Goal: Task Accomplishment & Management: Manage account settings

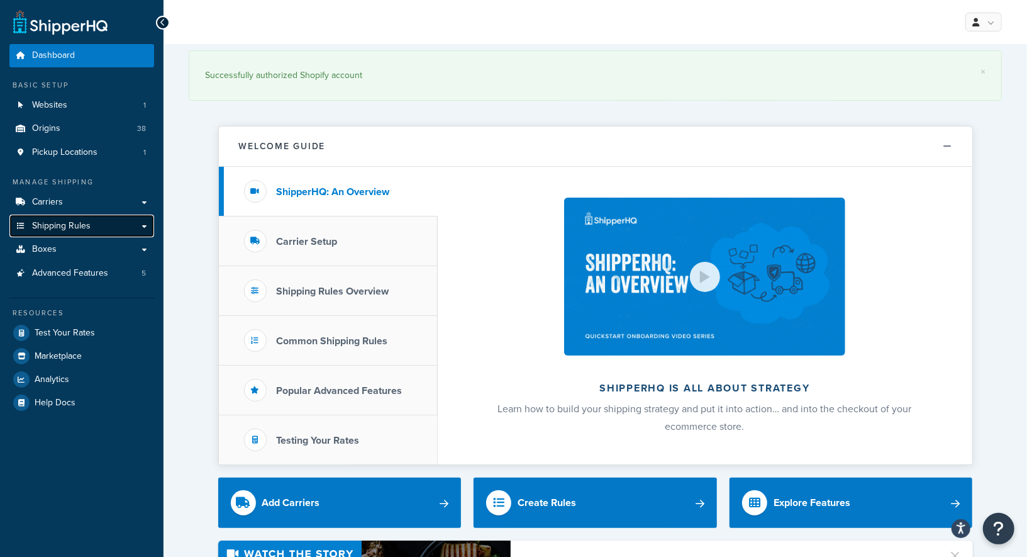
click at [74, 221] on span "Shipping Rules" at bounding box center [61, 226] width 59 height 11
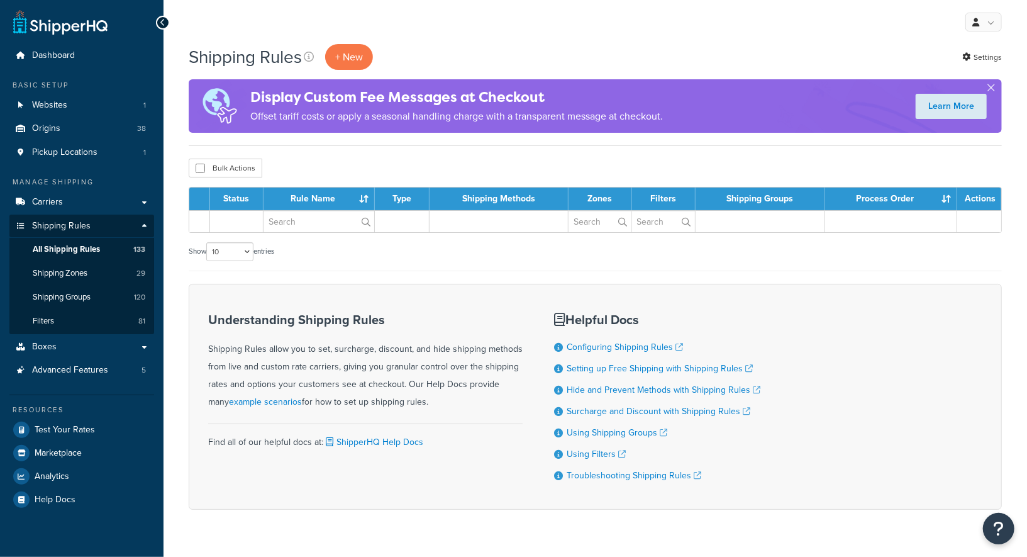
click at [72, 250] on span "All Shipping Rules" at bounding box center [66, 249] width 67 height 11
click at [83, 296] on span "Shipping Groups" at bounding box center [62, 297] width 58 height 11
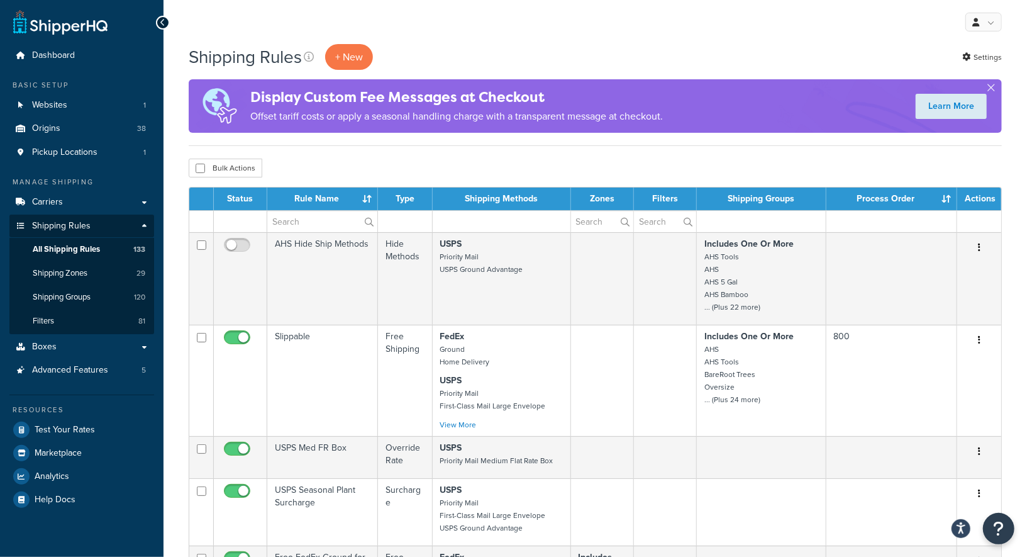
click at [83, 296] on span "Shipping Groups" at bounding box center [62, 297] width 58 height 11
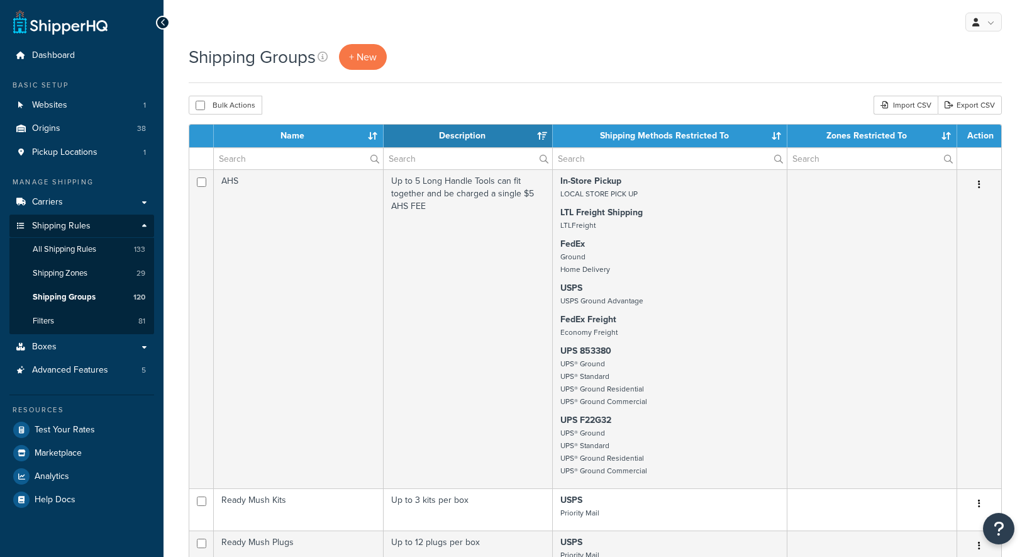
select select "15"
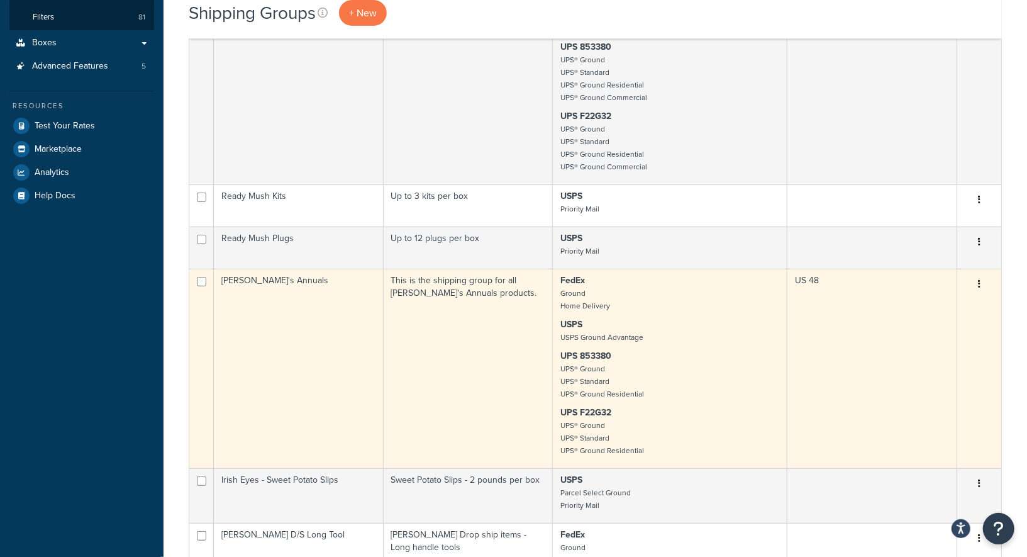
click at [352, 316] on td "[PERSON_NAME]'s Annuals" at bounding box center [299, 368] width 170 height 199
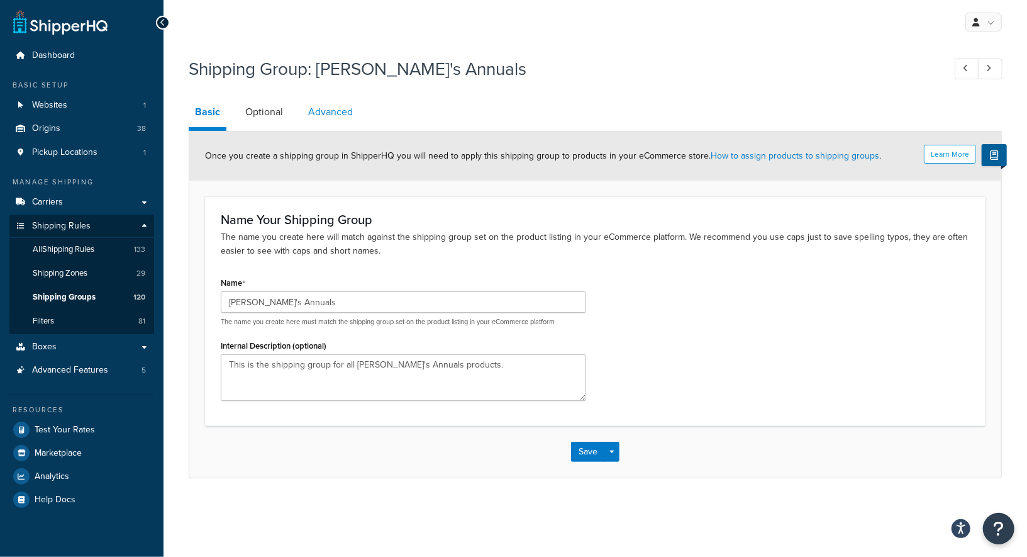
click at [343, 115] on link "Advanced" at bounding box center [330, 112] width 57 height 30
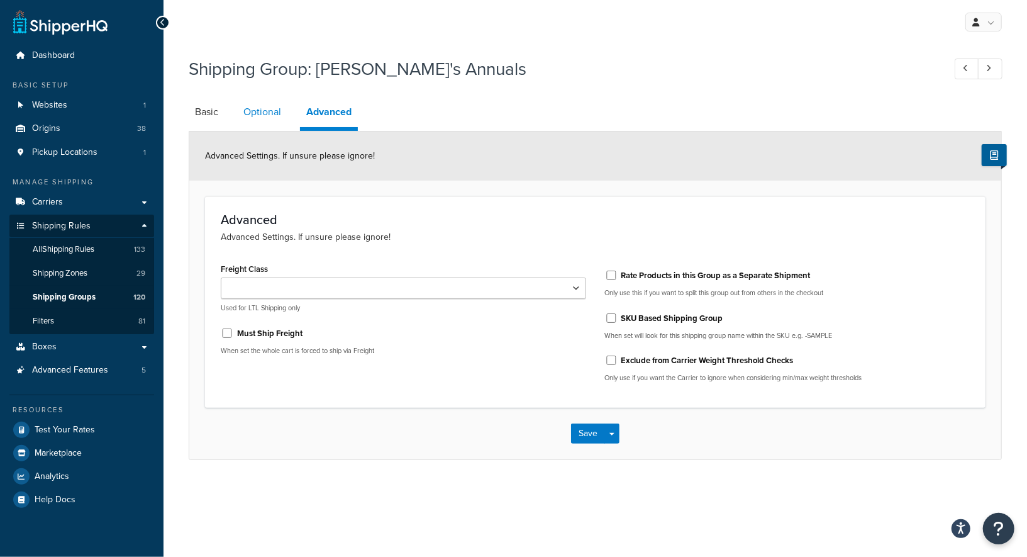
click at [262, 113] on link "Optional" at bounding box center [262, 112] width 50 height 30
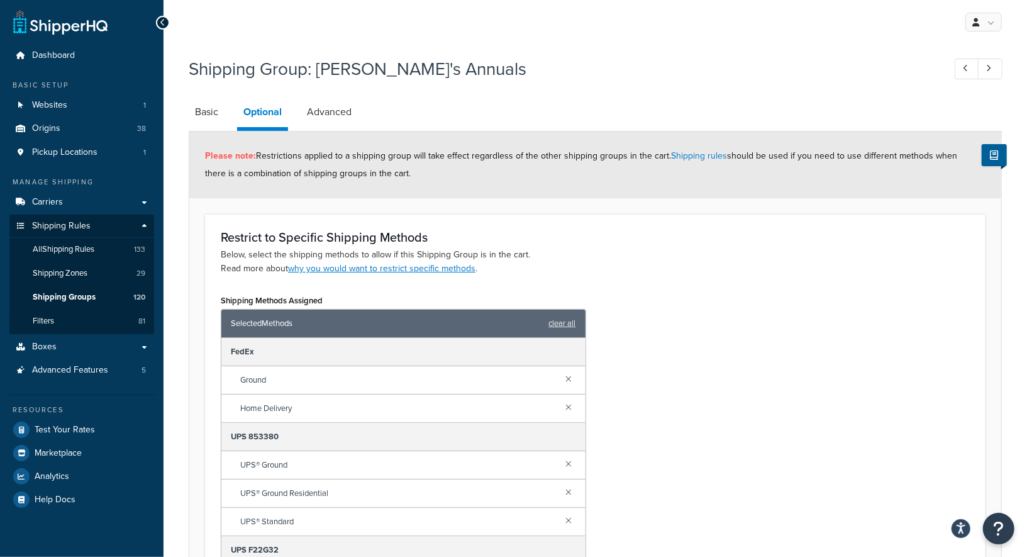
click at [746, 376] on div "Shipping Methods Assigned Selected Methods clear all FedEx Ground Home Delivery…" at bounding box center [595, 457] width 768 height 333
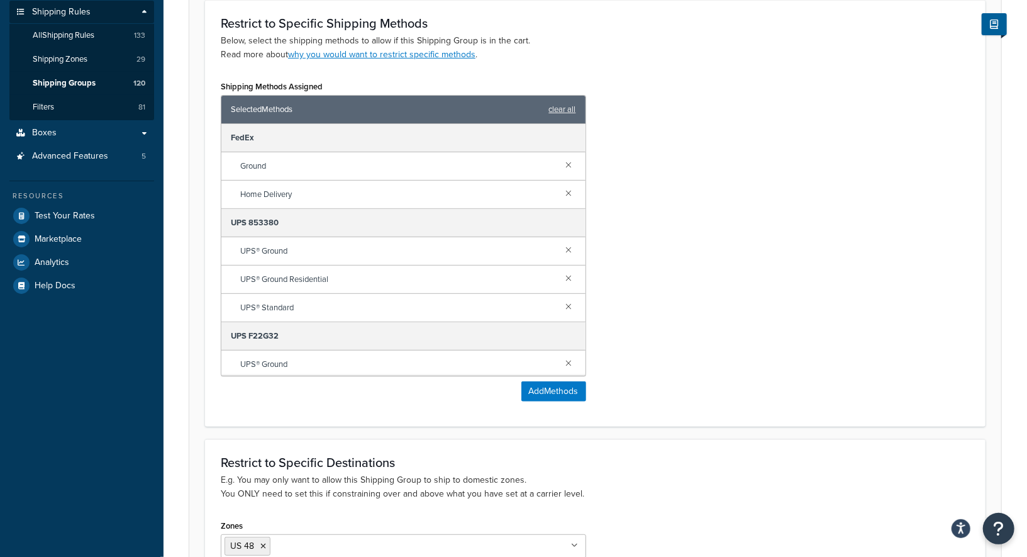
scroll to position [223, 0]
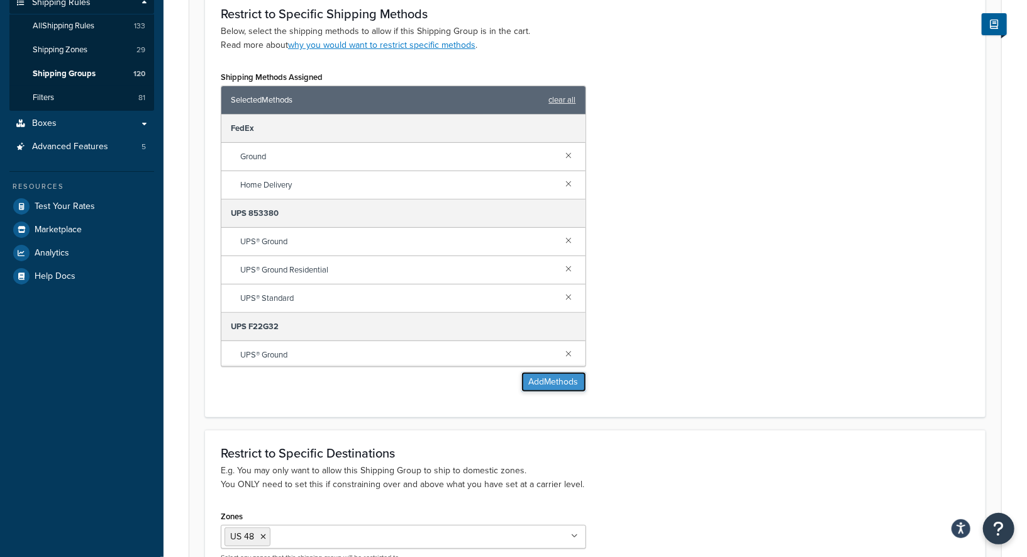
click at [554, 372] on button "Add Methods" at bounding box center [554, 382] width 65 height 20
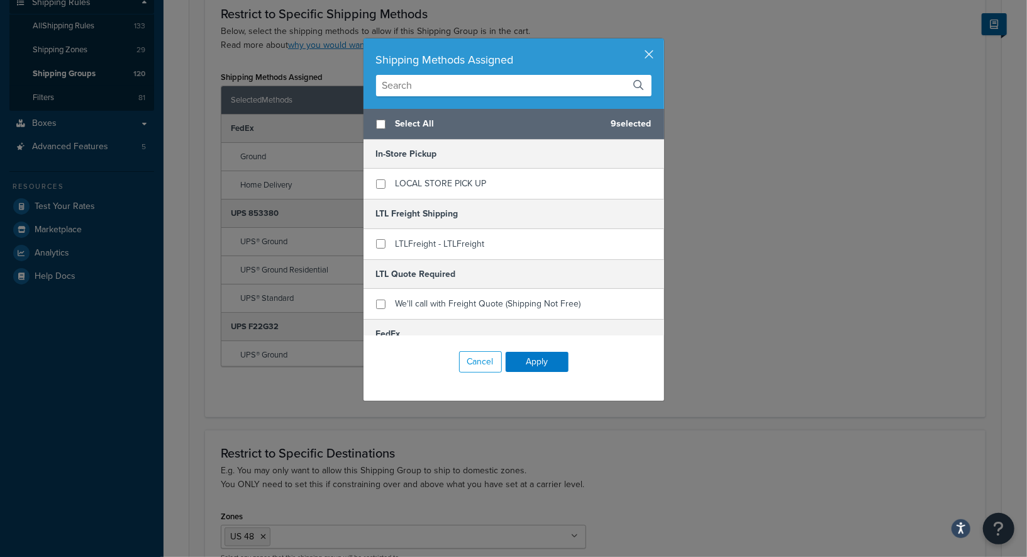
click at [474, 82] on input "text" at bounding box center [514, 85] width 276 height 21
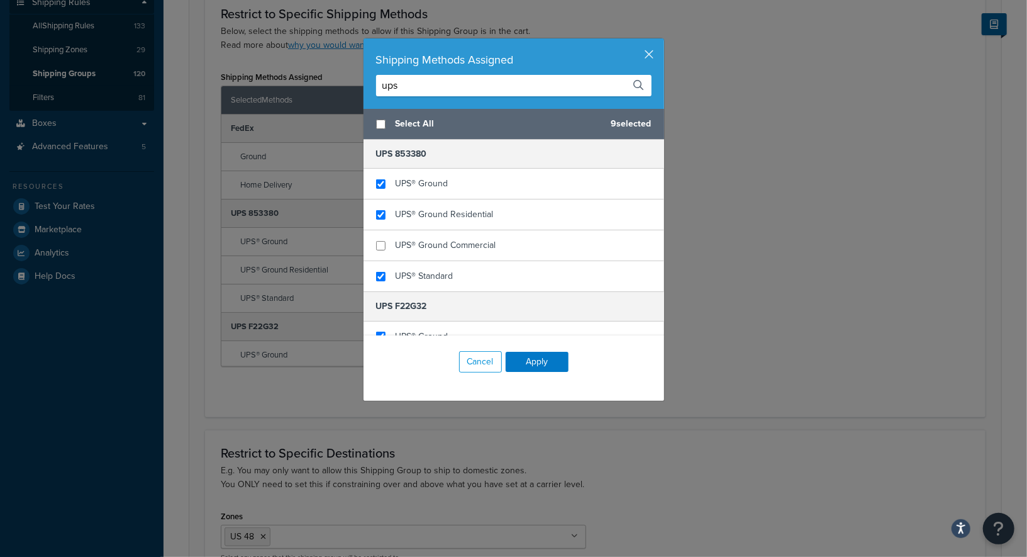
type input "ups"
click at [383, 128] on input "checkbox" at bounding box center [380, 124] width 9 height 9
checkbox input "true"
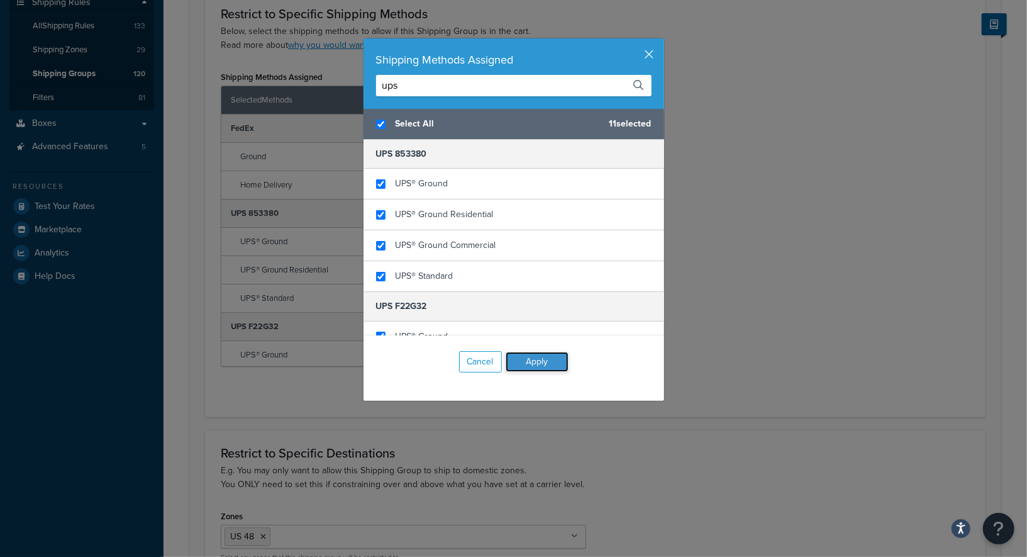
click at [547, 358] on button "Apply" at bounding box center [537, 362] width 63 height 20
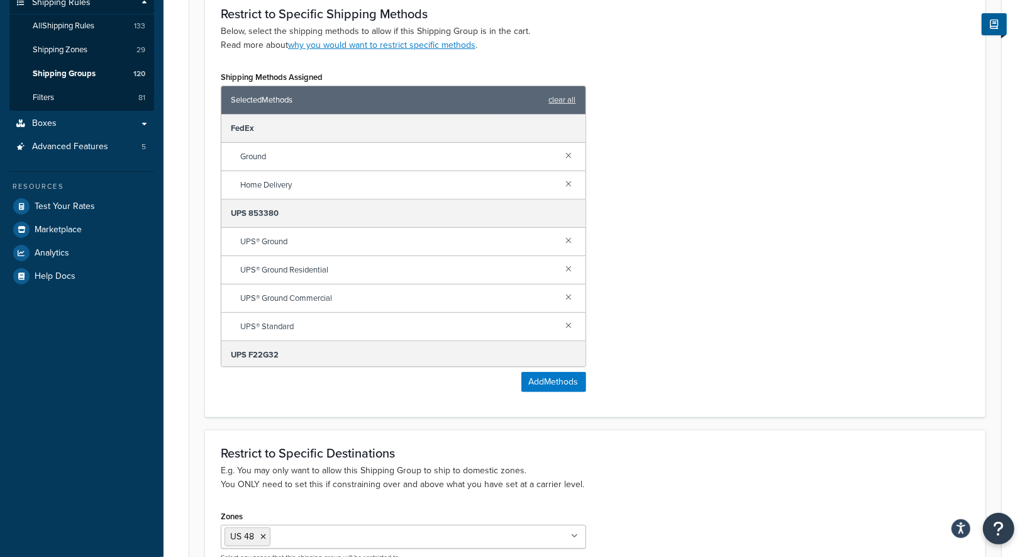
click at [707, 311] on div "Shipping Methods Assigned Selected Methods clear all FedEx Ground Home Delivery…" at bounding box center [595, 234] width 768 height 333
click at [552, 386] on button "Add Methods" at bounding box center [554, 382] width 65 height 20
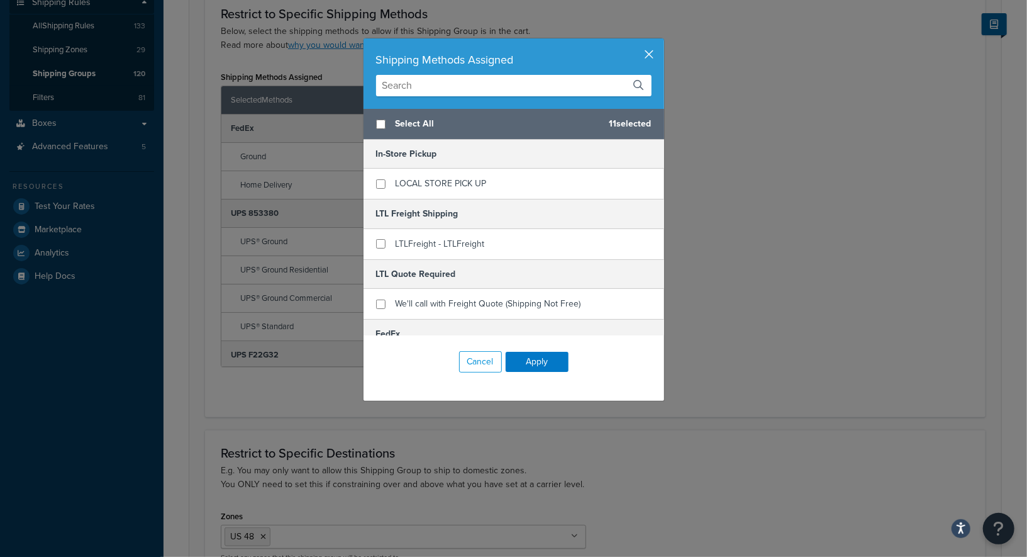
click at [661, 42] on button "button" at bounding box center [662, 39] width 3 height 3
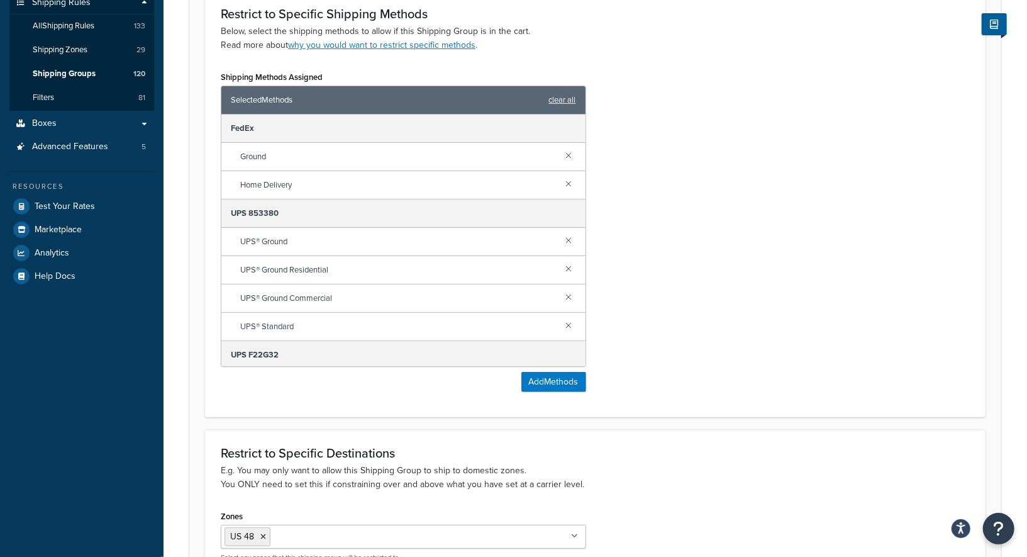
click at [674, 191] on div "Shipping Methods Assigned Selected Methods clear all FedEx Ground Home Delivery…" at bounding box center [595, 234] width 768 height 333
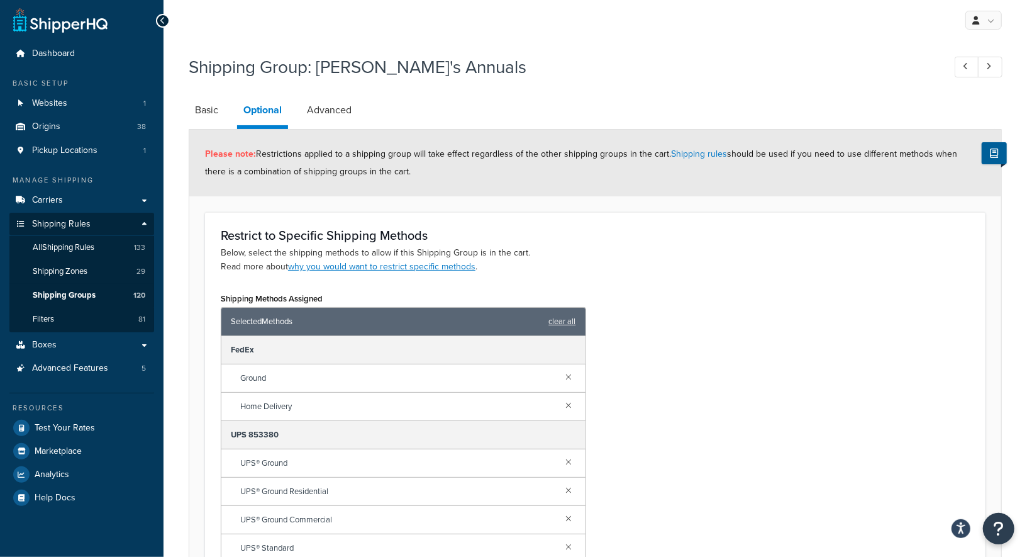
scroll to position [0, 0]
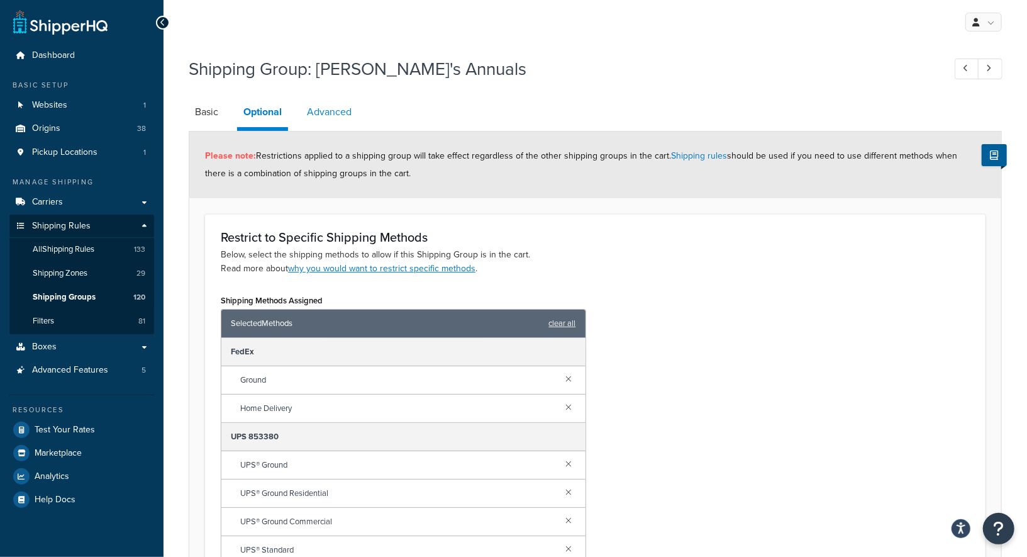
click at [336, 119] on link "Advanced" at bounding box center [329, 112] width 57 height 30
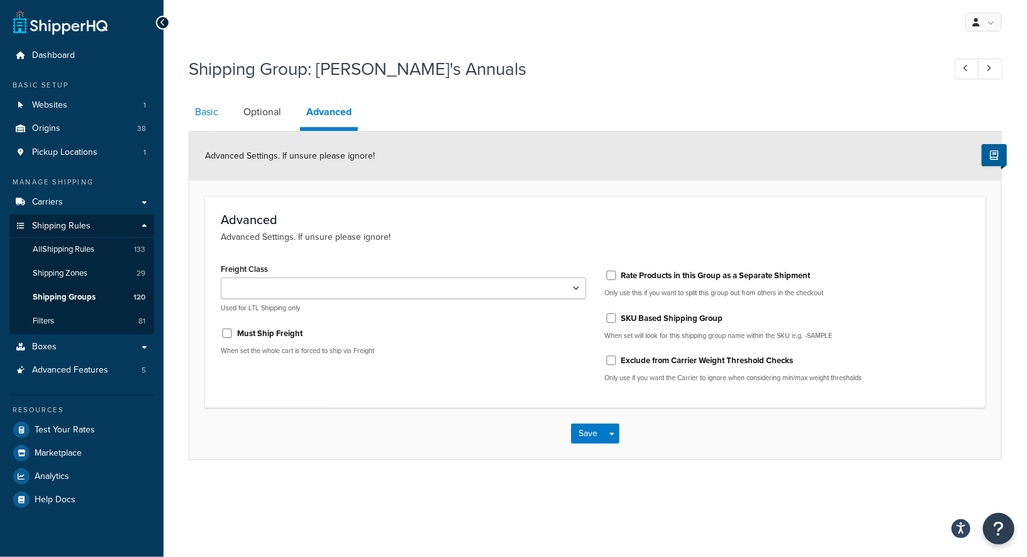
click at [198, 113] on link "Basic" at bounding box center [207, 112] width 36 height 30
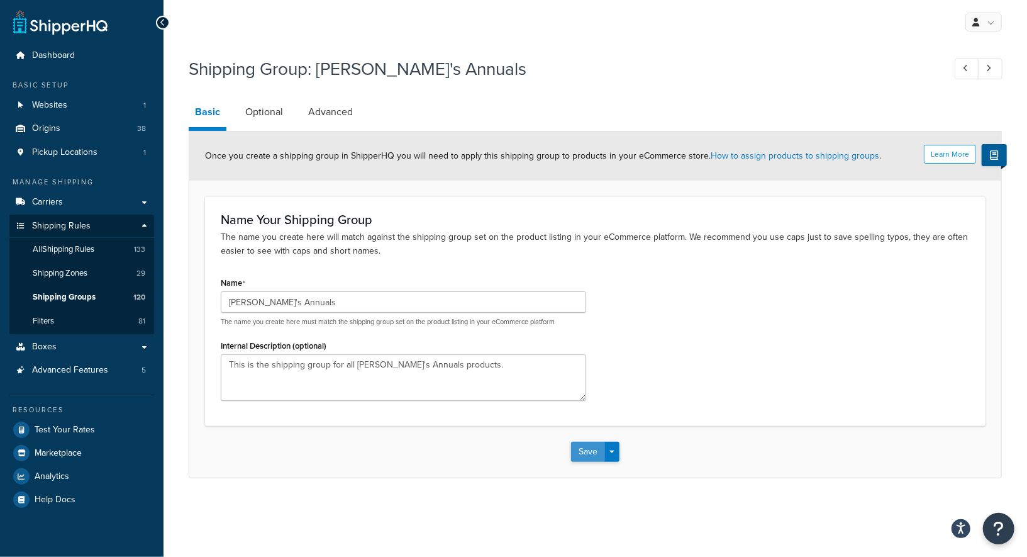
click at [591, 449] on button "Save" at bounding box center [588, 452] width 34 height 20
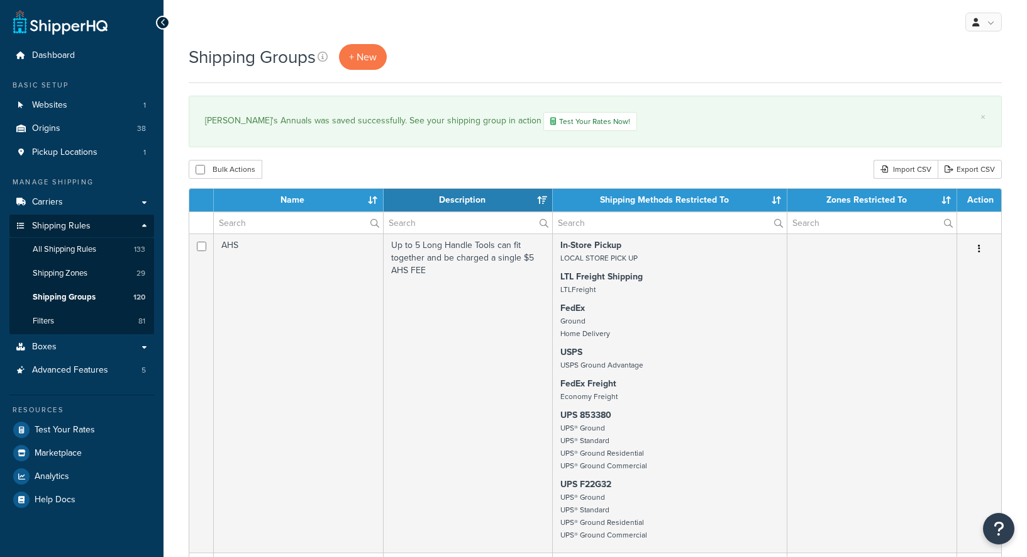
select select "15"
click at [71, 344] on link "Boxes" at bounding box center [81, 346] width 145 height 23
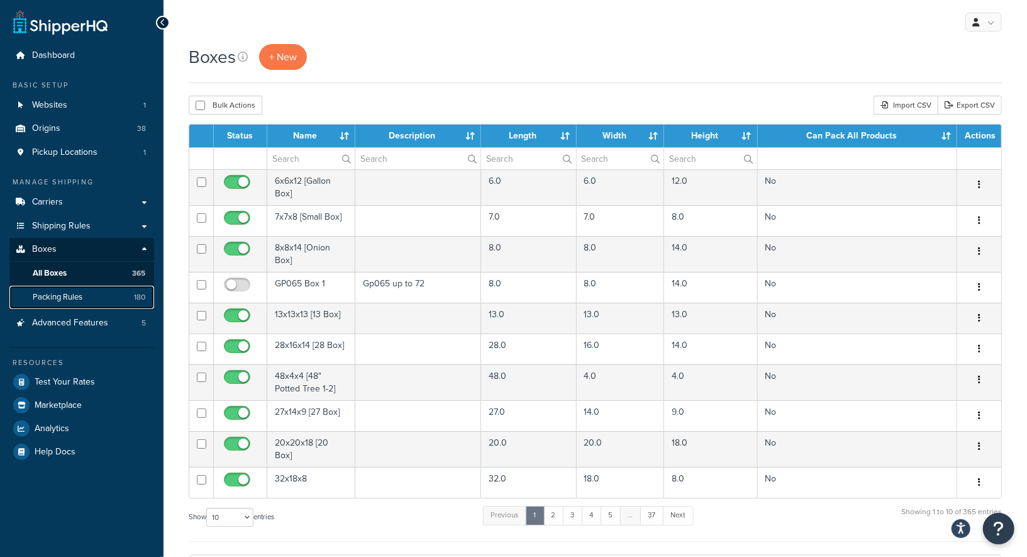
click at [67, 296] on span "Packing Rules" at bounding box center [58, 297] width 50 height 11
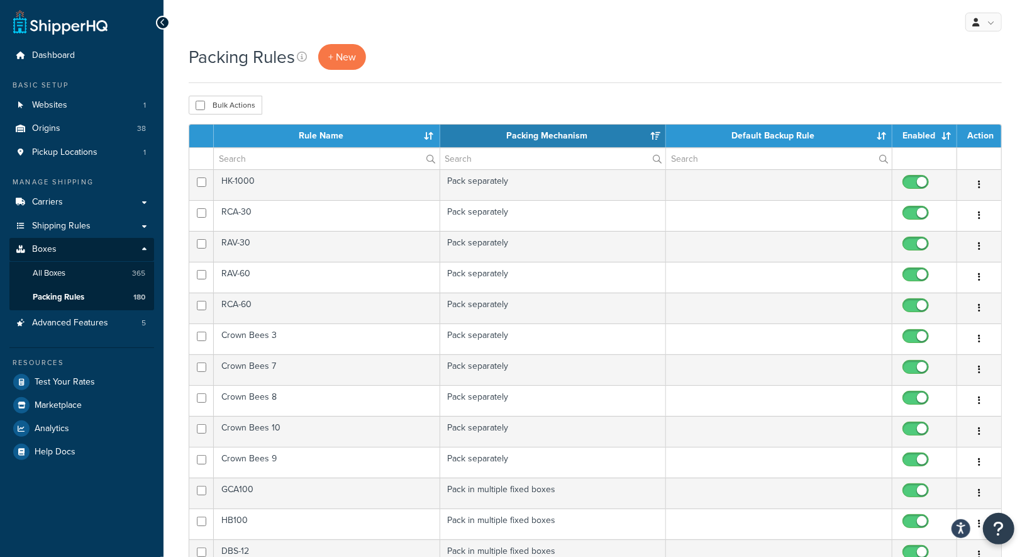
click at [167, 350] on div "Packing Rules + New Bulk Actions Duplicate Delete Contact Us Send Us A Message …" at bounding box center [596, 500] width 864 height 912
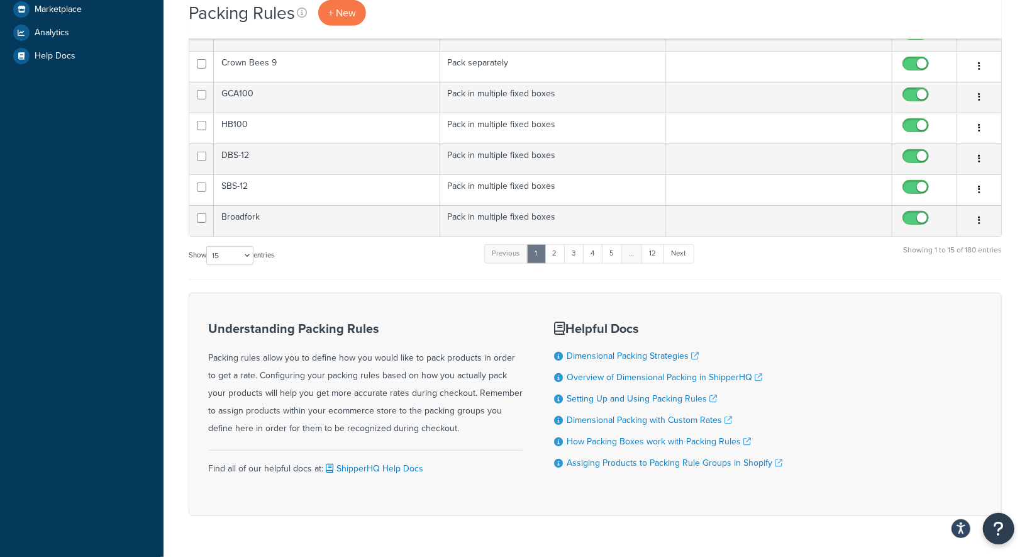
scroll to position [422, 0]
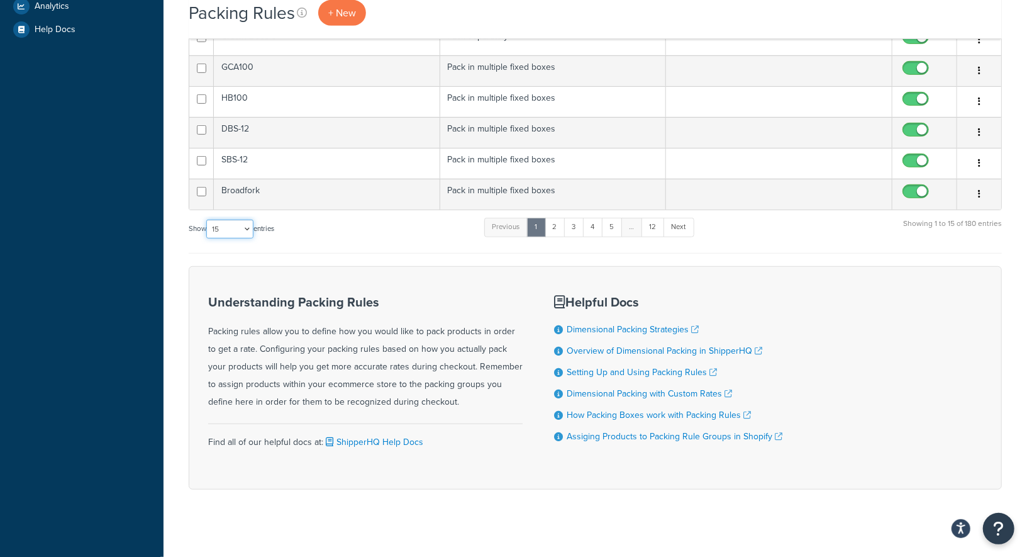
click at [232, 225] on select "10 15 25 50 100" at bounding box center [229, 229] width 47 height 19
click at [228, 224] on select "10 15 25 50 100" at bounding box center [229, 229] width 47 height 19
select select "100"
click at [208, 238] on select "10 15 25 50 100" at bounding box center [229, 229] width 47 height 19
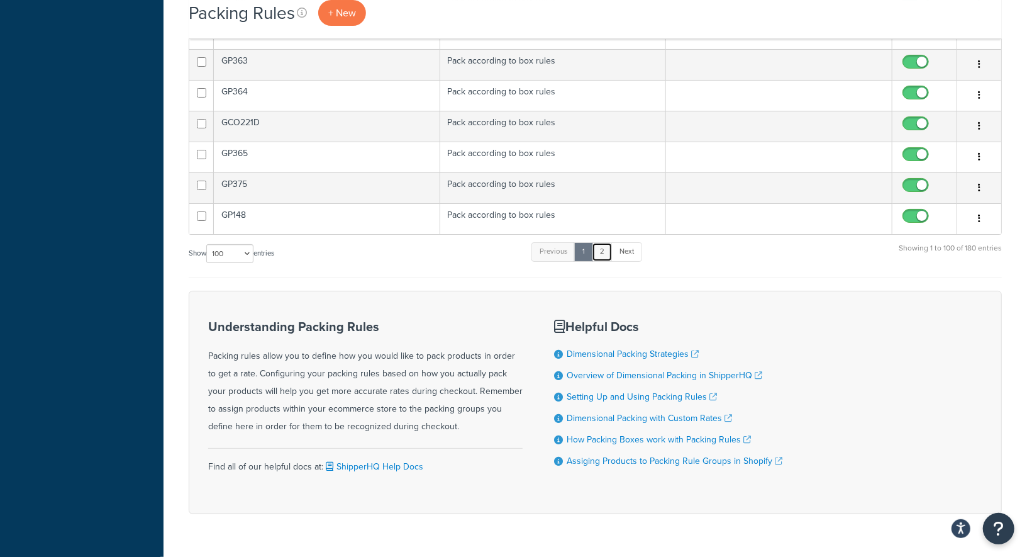
click at [606, 242] on link "2" at bounding box center [602, 251] width 21 height 19
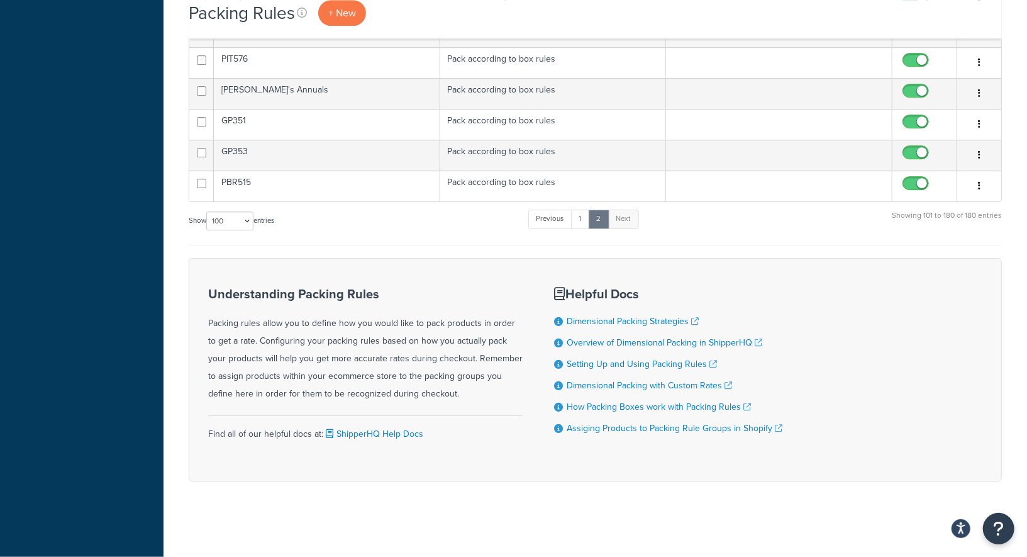
scroll to position [2407, 0]
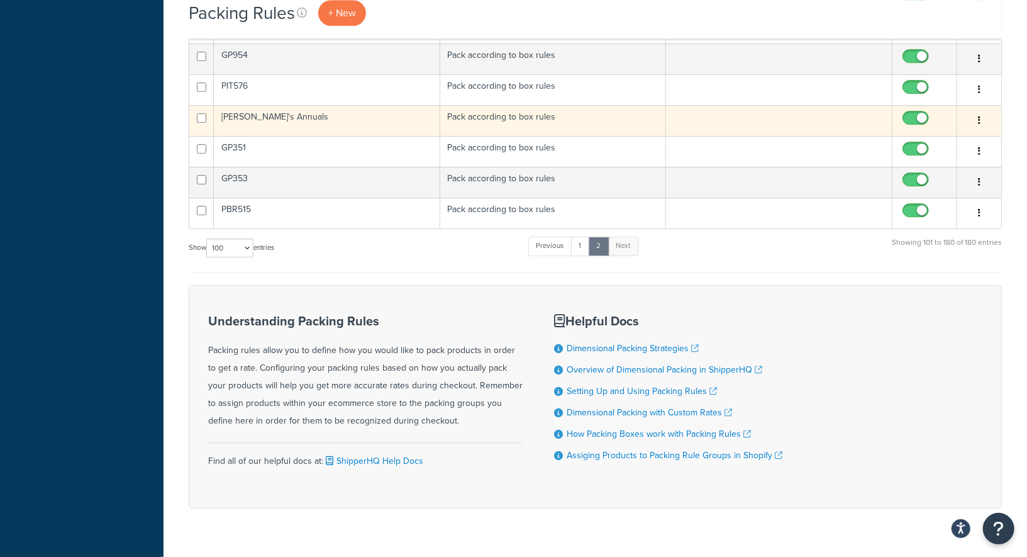
click at [388, 105] on td "[PERSON_NAME]'s Annuals" at bounding box center [327, 120] width 226 height 31
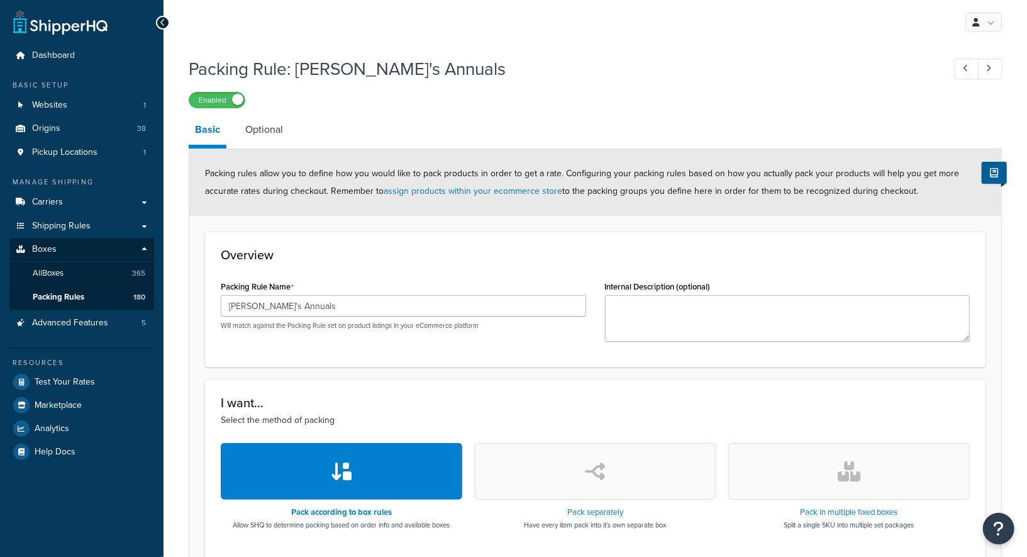
click at [105, 274] on link "All Boxes 365" at bounding box center [81, 273] width 145 height 23
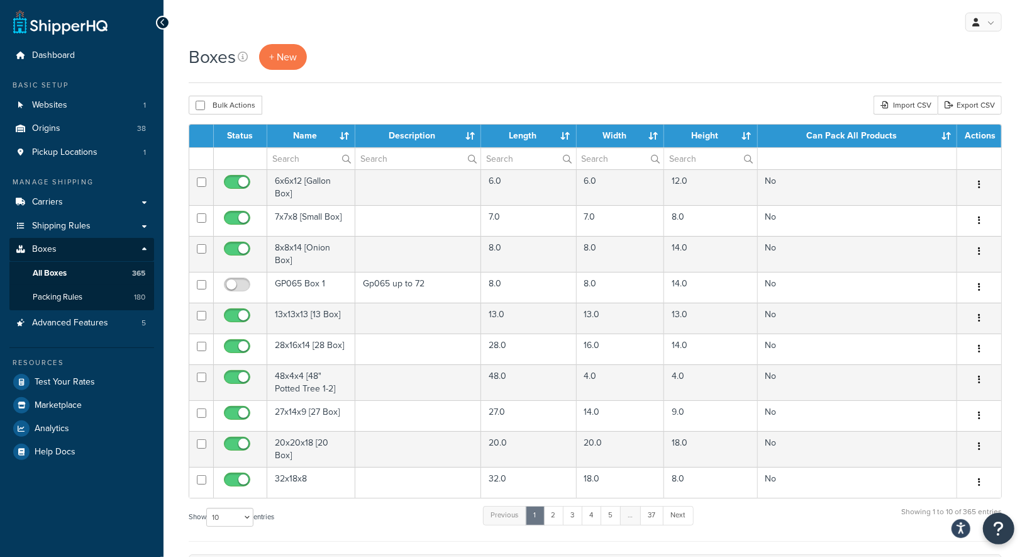
click at [184, 176] on div "Boxes + New Bulk Actions Duplicate [GEOGRAPHIC_DATA] Import CSV Export CSV Cont…" at bounding box center [596, 415] width 864 height 742
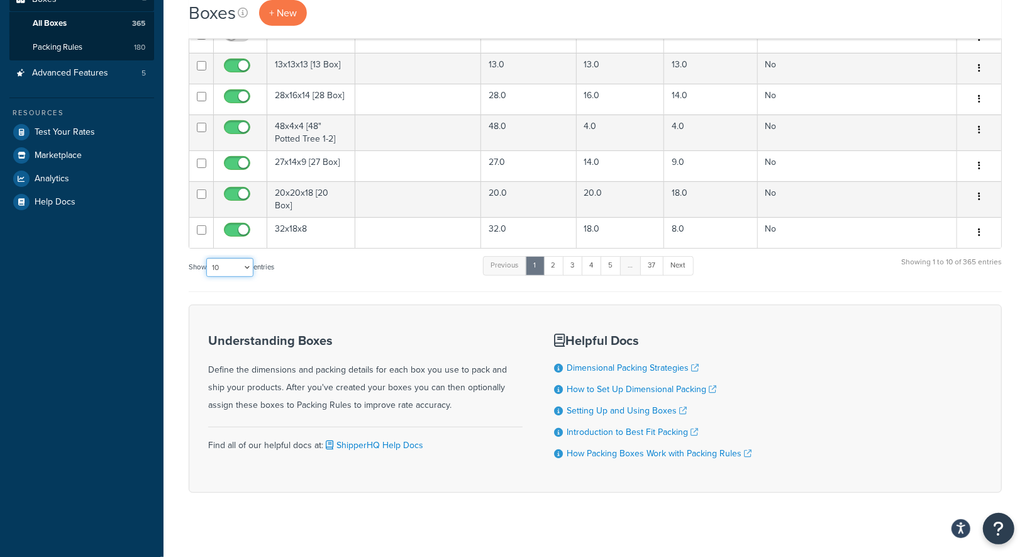
click at [228, 258] on select "10 15 25 50 100 1000" at bounding box center [229, 267] width 47 height 19
select select "1000"
click at [208, 258] on select "10 15 25 50 100 1000" at bounding box center [229, 267] width 47 height 19
click at [179, 198] on div "Boxes + New Bulk Actions Duplicate [GEOGRAPHIC_DATA] Import CSV Export CSV Cont…" at bounding box center [596, 165] width 864 height 742
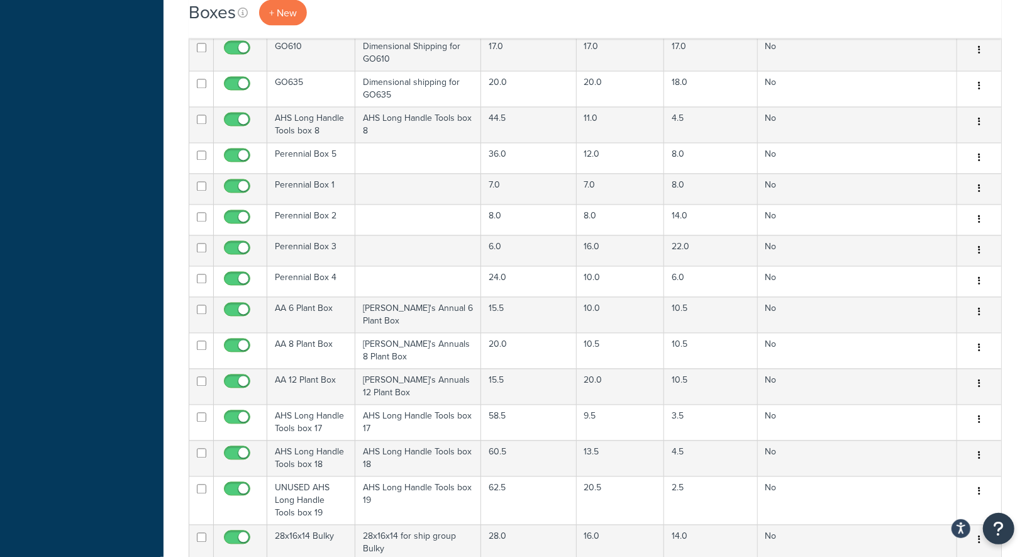
scroll to position [2514, 0]
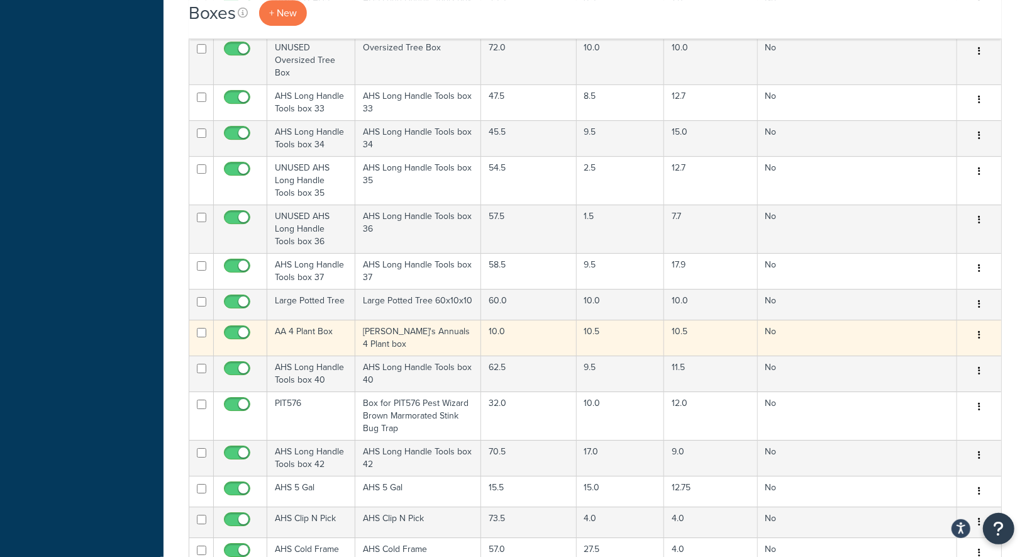
click at [333, 320] on td "AA 4 Plant Box" at bounding box center [311, 338] width 88 height 36
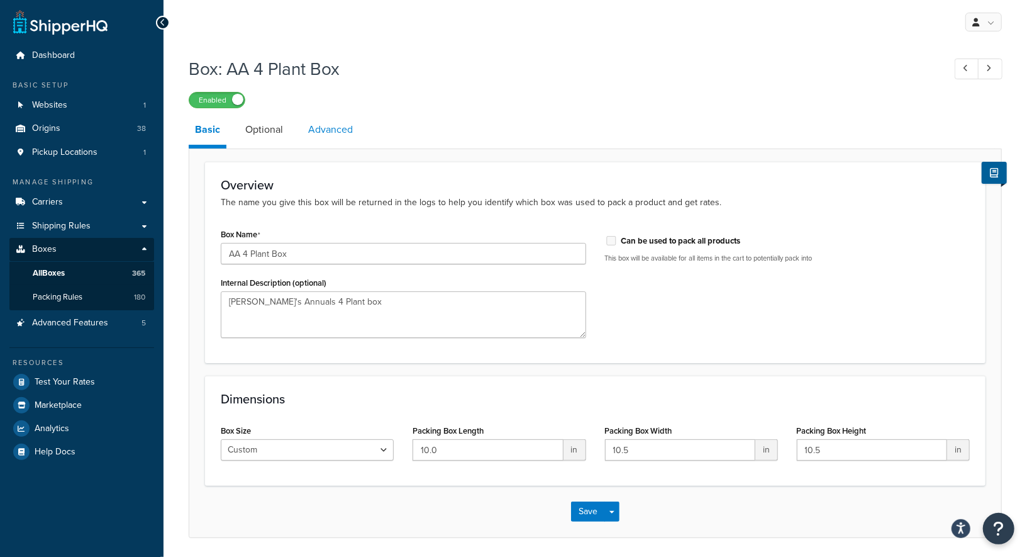
click at [352, 133] on link "Advanced" at bounding box center [330, 130] width 57 height 30
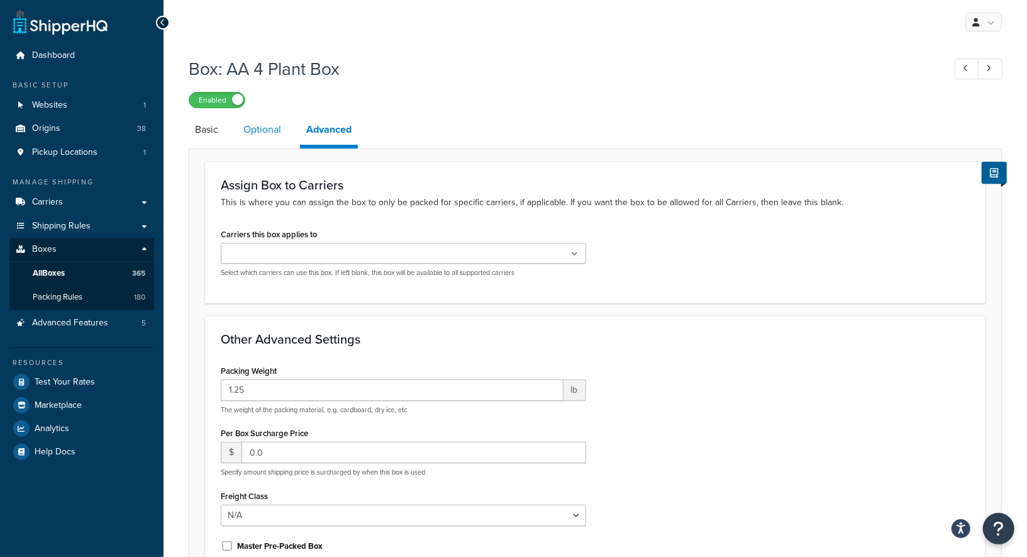
click at [259, 126] on link "Optional" at bounding box center [262, 130] width 50 height 30
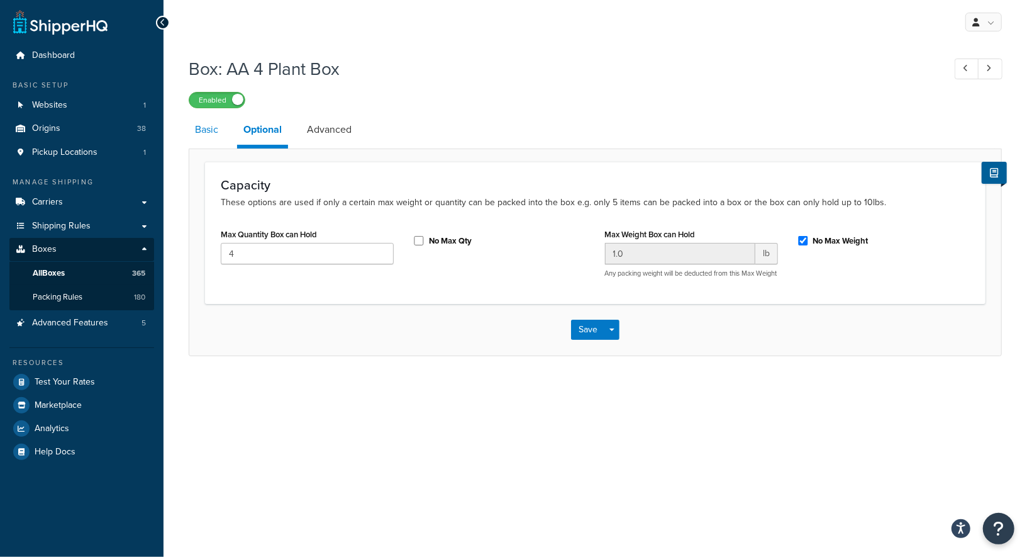
click at [216, 125] on link "Basic" at bounding box center [207, 130] width 36 height 30
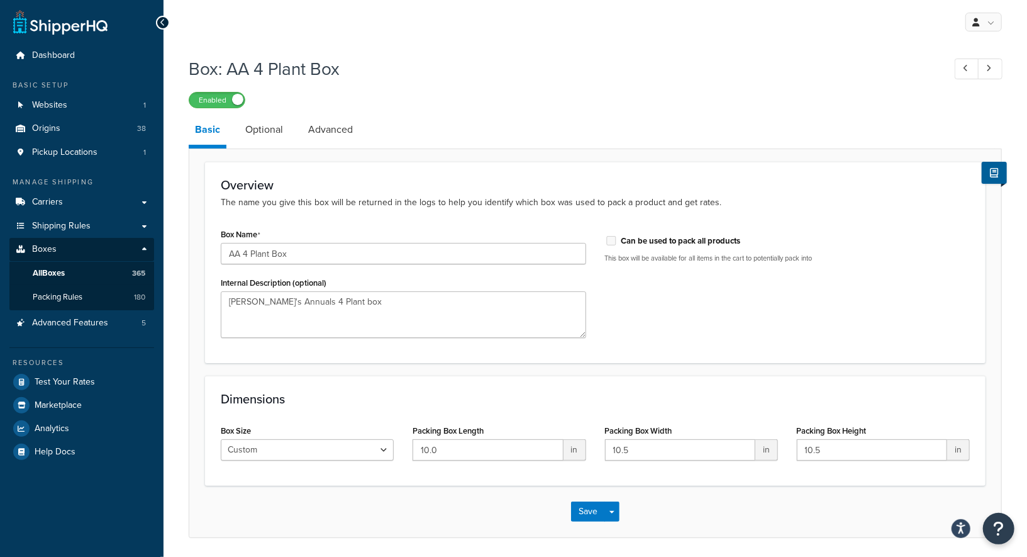
click at [432, 111] on div "Box: AA 4 Plant Box Enabled Basic Optional Advanced Overview The name you give …" at bounding box center [595, 294] width 813 height 488
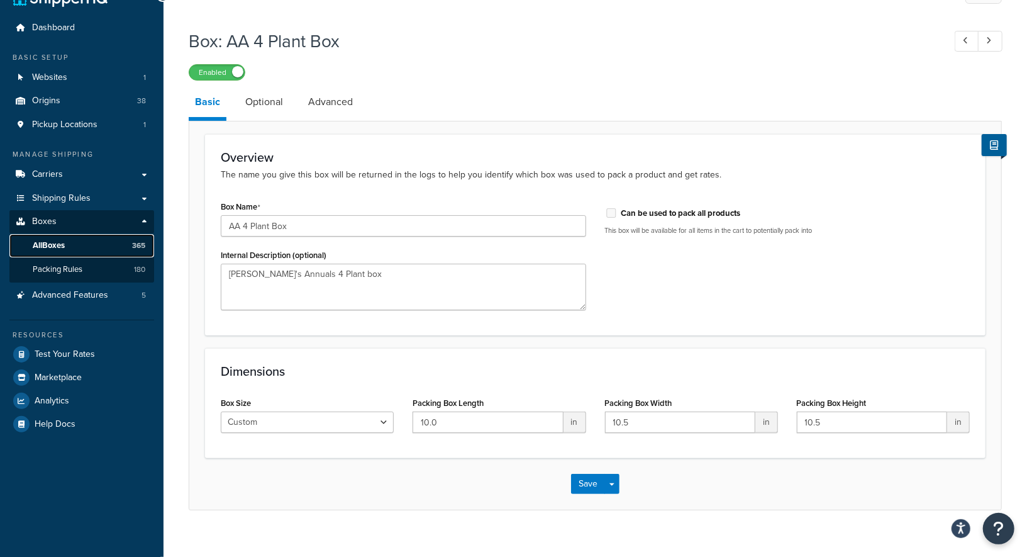
click at [75, 247] on link "All Boxes 365" at bounding box center [81, 245] width 145 height 23
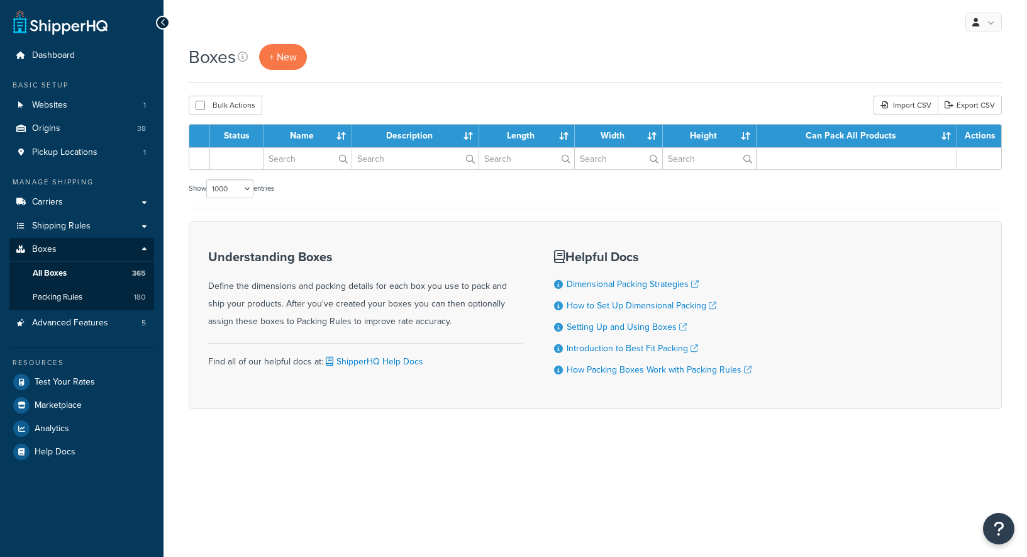
select select "1000"
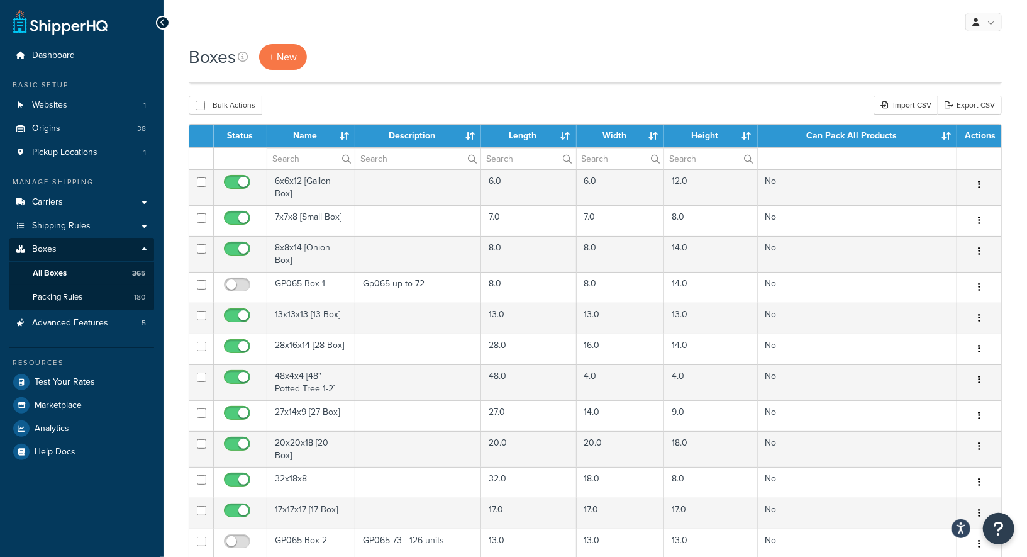
scroll to position [1524, 0]
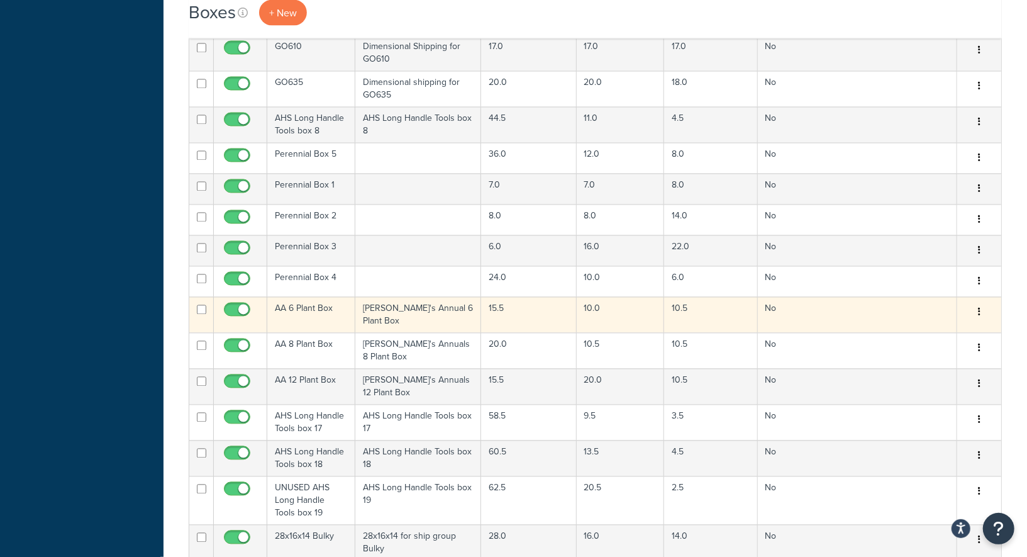
click at [439, 297] on td "[PERSON_NAME]'s Annual 6 Plant Box" at bounding box center [418, 315] width 126 height 36
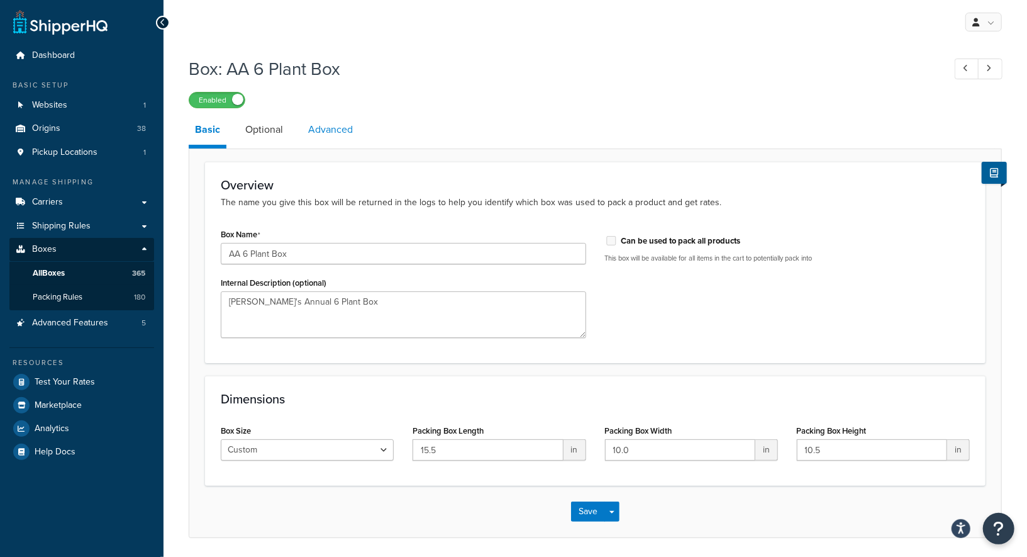
click at [330, 134] on link "Advanced" at bounding box center [330, 130] width 57 height 30
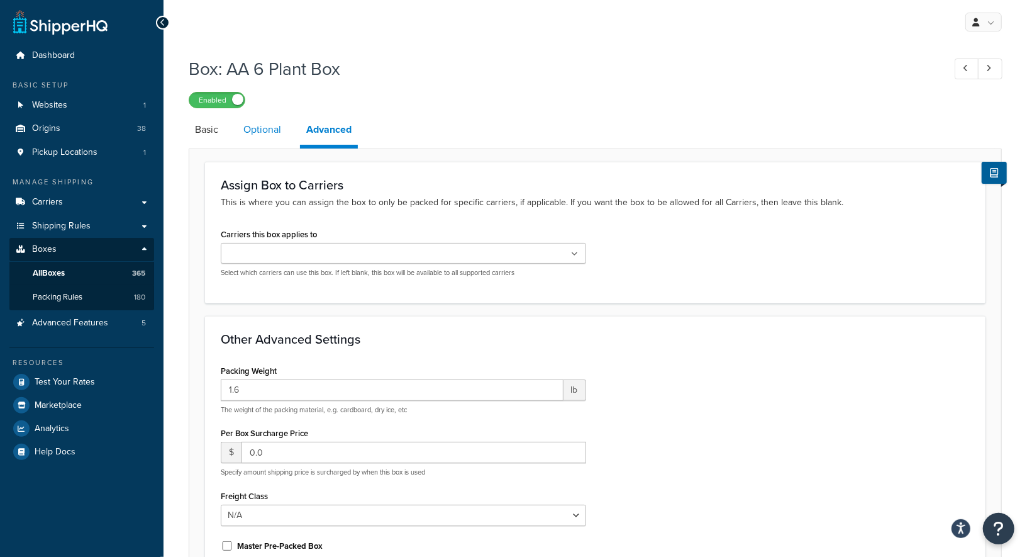
click at [272, 134] on link "Optional" at bounding box center [262, 130] width 50 height 30
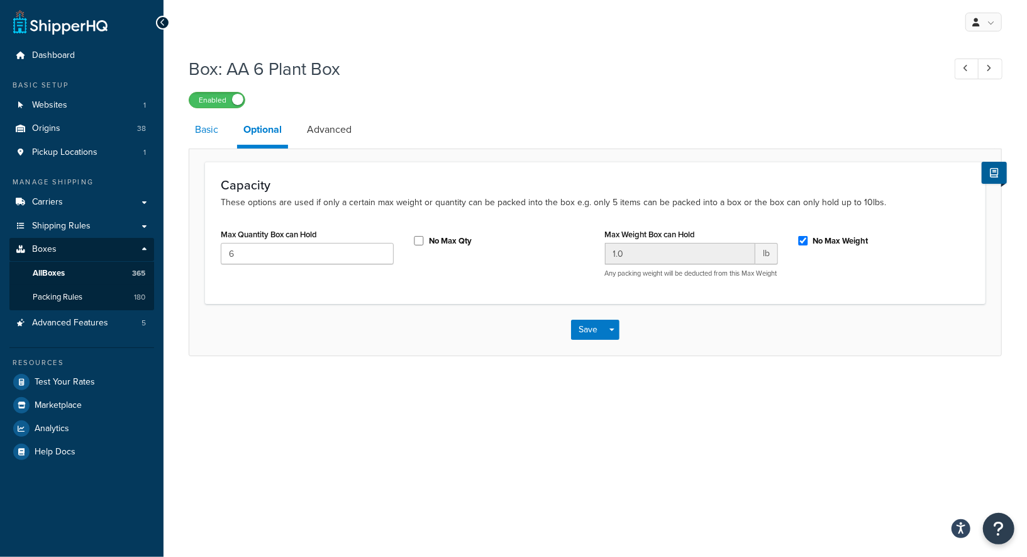
click at [218, 132] on link "Basic" at bounding box center [207, 130] width 36 height 30
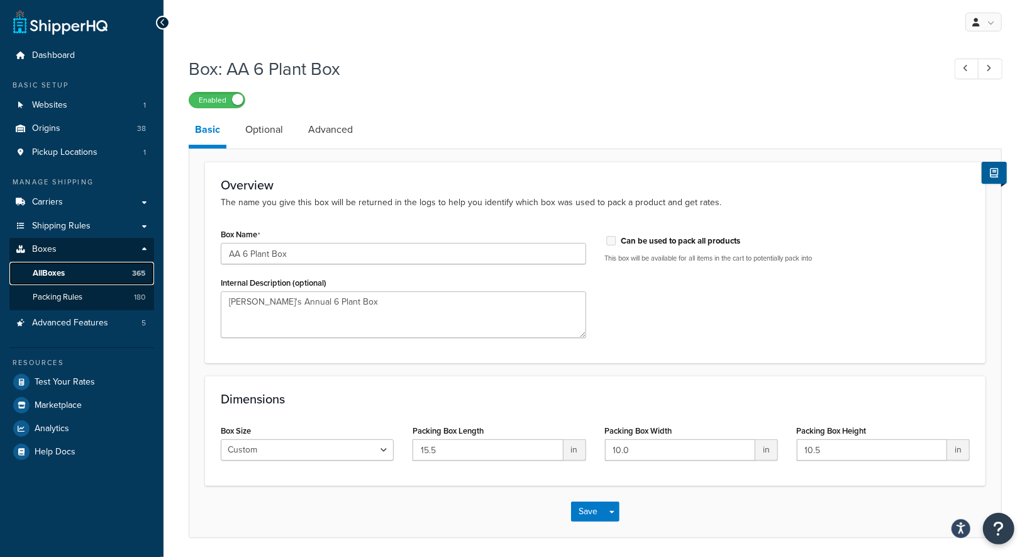
click at [97, 277] on link "All Boxes 365" at bounding box center [81, 273] width 145 height 23
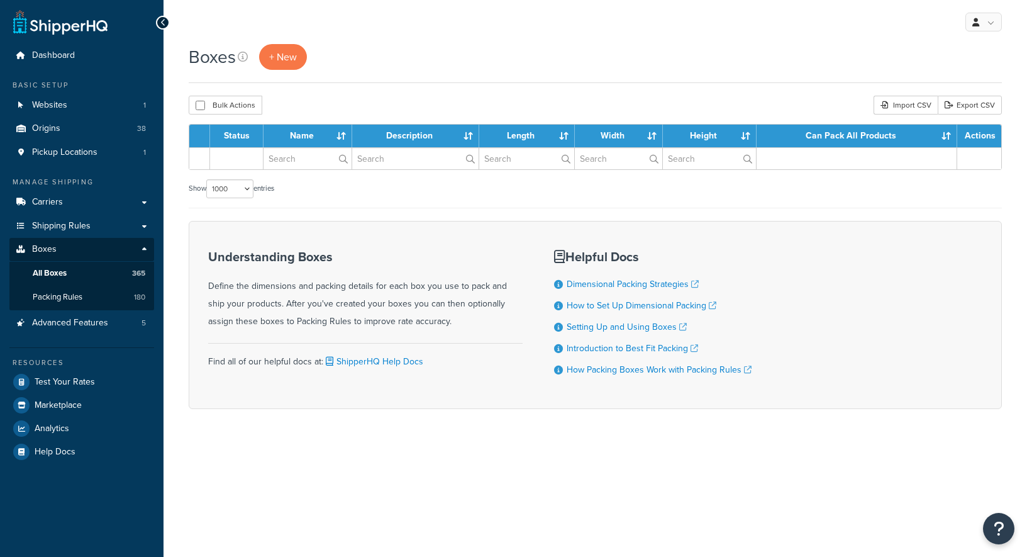
select select "1000"
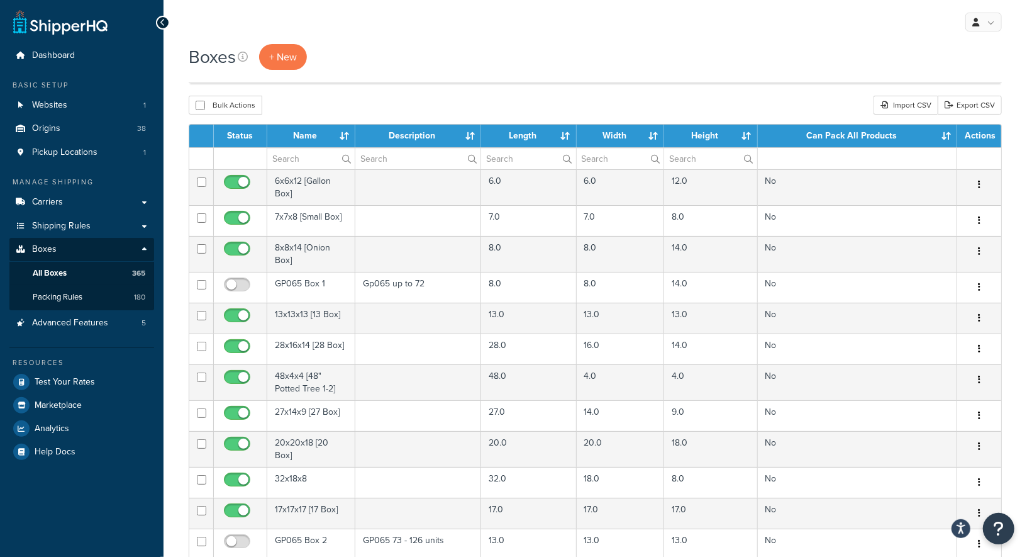
scroll to position [1524, 0]
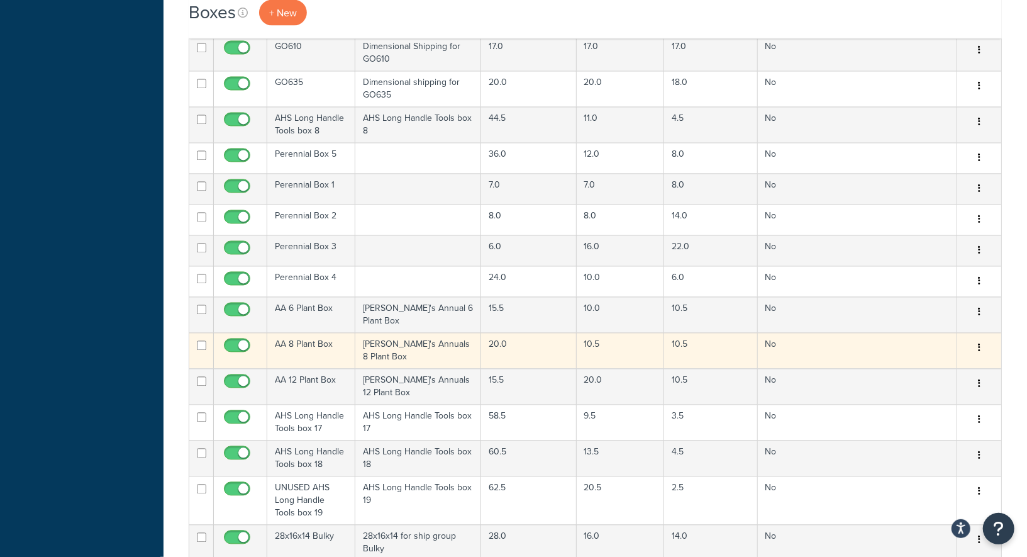
click at [411, 333] on td "[PERSON_NAME]'s Annuals 8 Plant Box" at bounding box center [418, 351] width 126 height 36
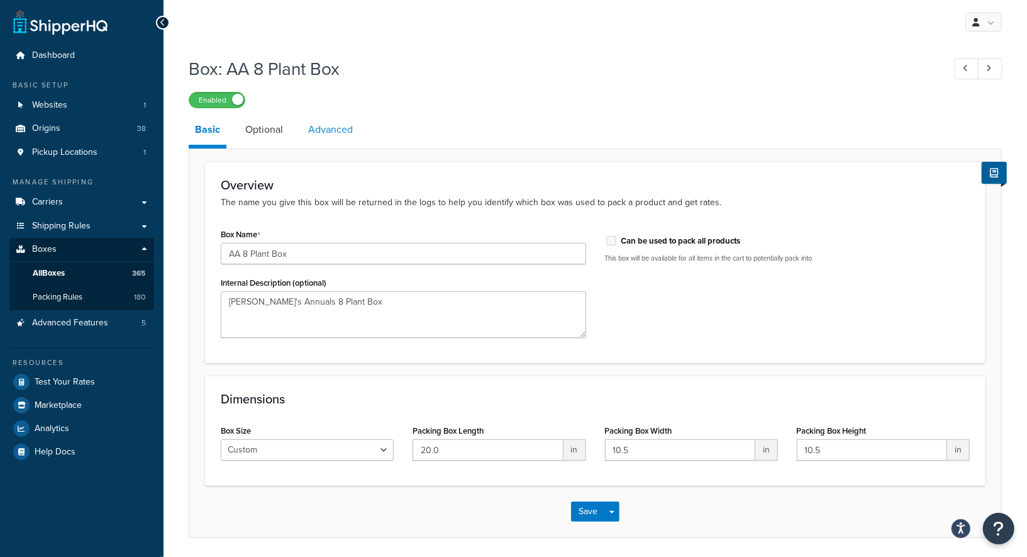
click at [337, 136] on link "Advanced" at bounding box center [330, 130] width 57 height 30
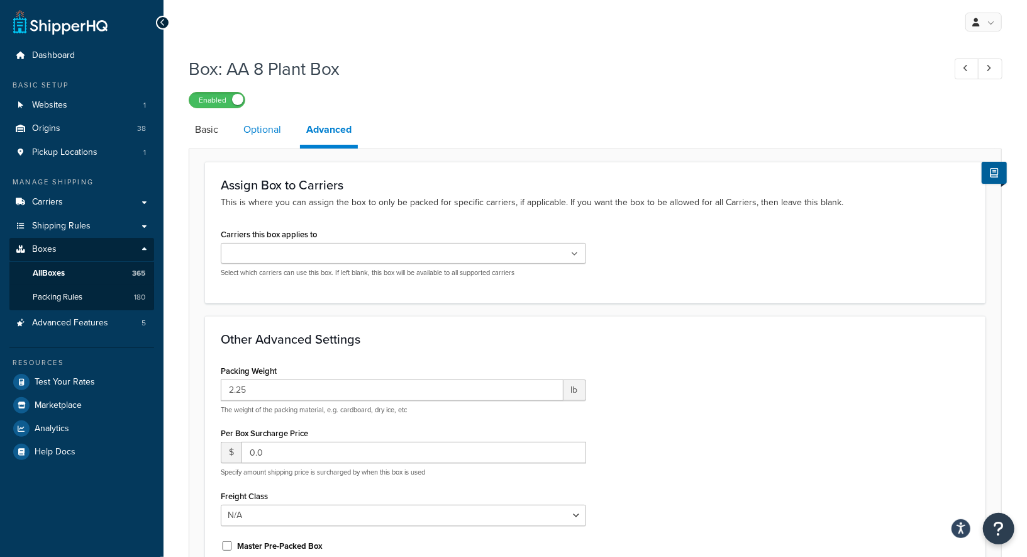
click at [257, 134] on link "Optional" at bounding box center [262, 130] width 50 height 30
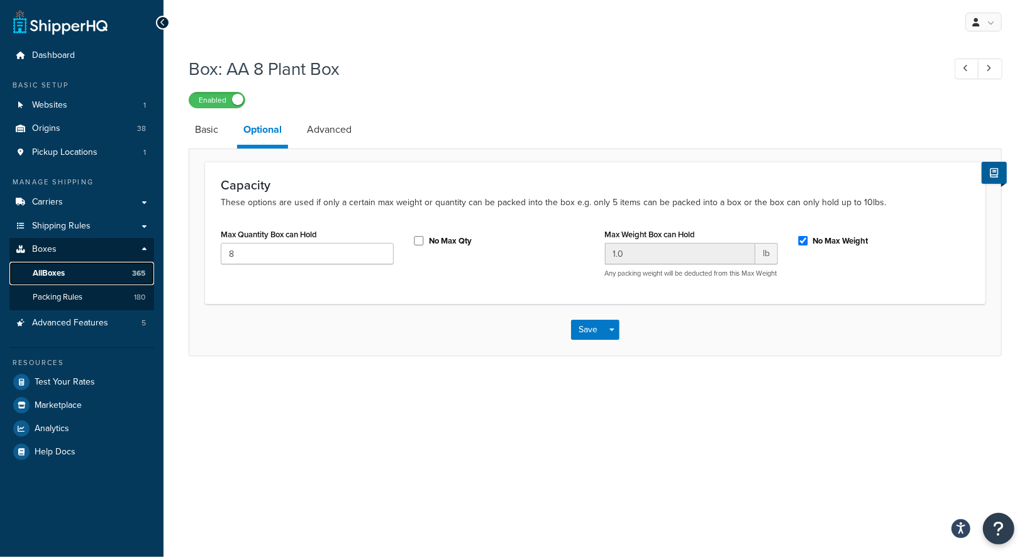
click at [90, 276] on link "All Boxes 365" at bounding box center [81, 273] width 145 height 23
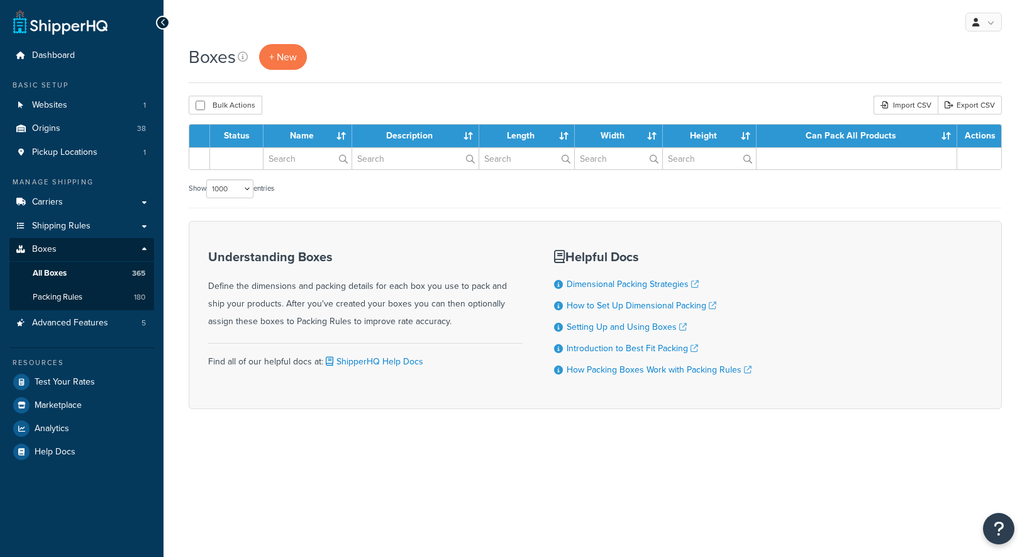
select select "1000"
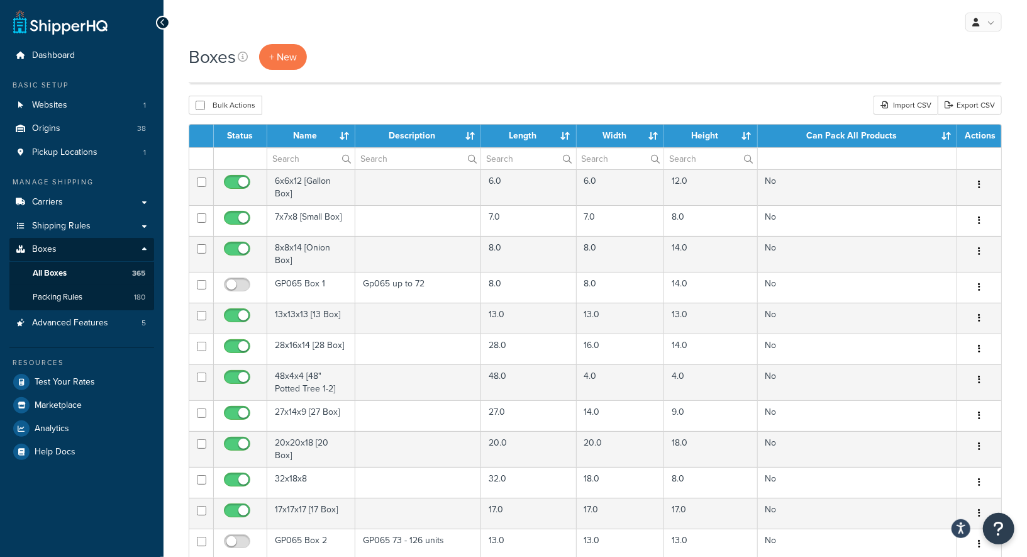
scroll to position [1524, 0]
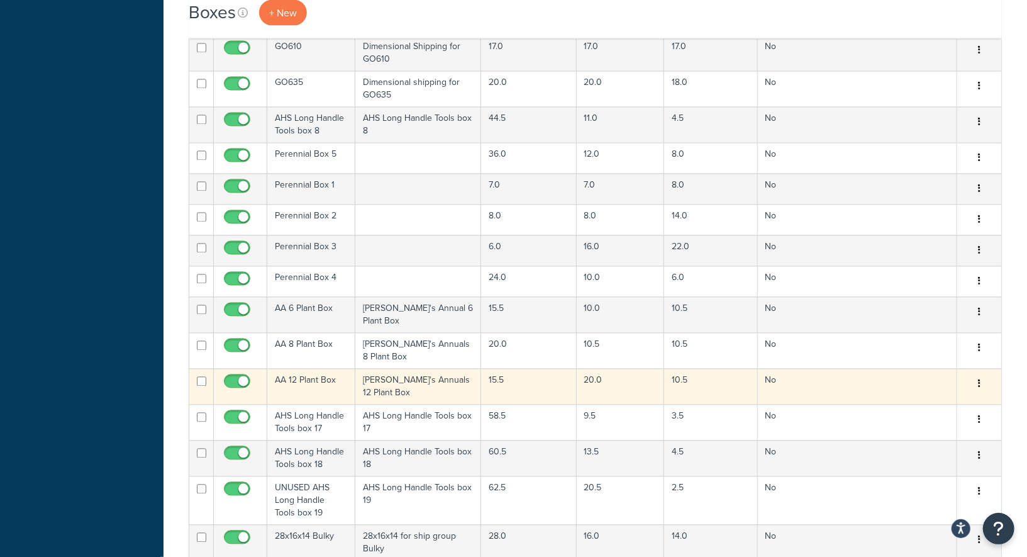
click at [439, 369] on td "Annie's Annuals 12 Plant Box" at bounding box center [418, 387] width 126 height 36
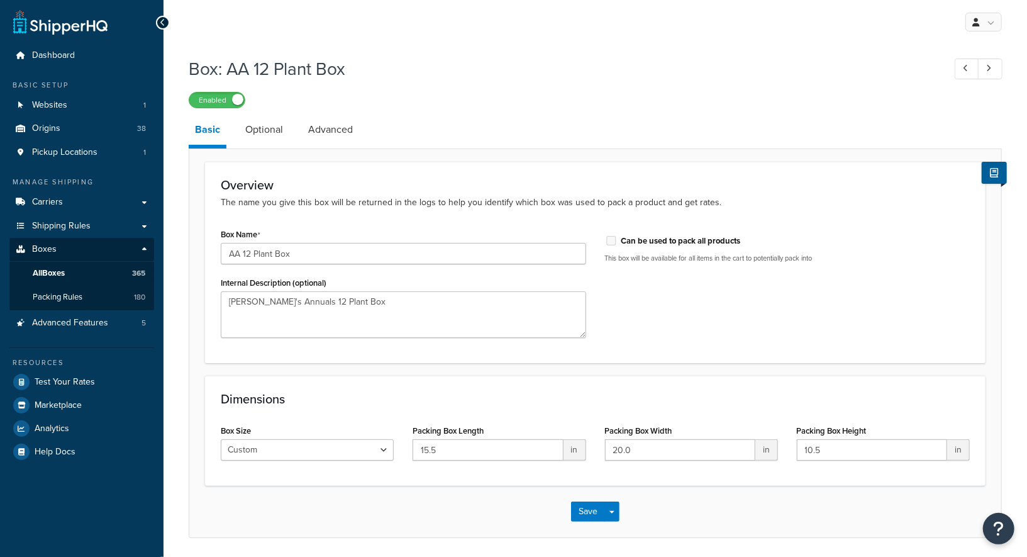
click at [337, 126] on link "Advanced" at bounding box center [330, 130] width 57 height 30
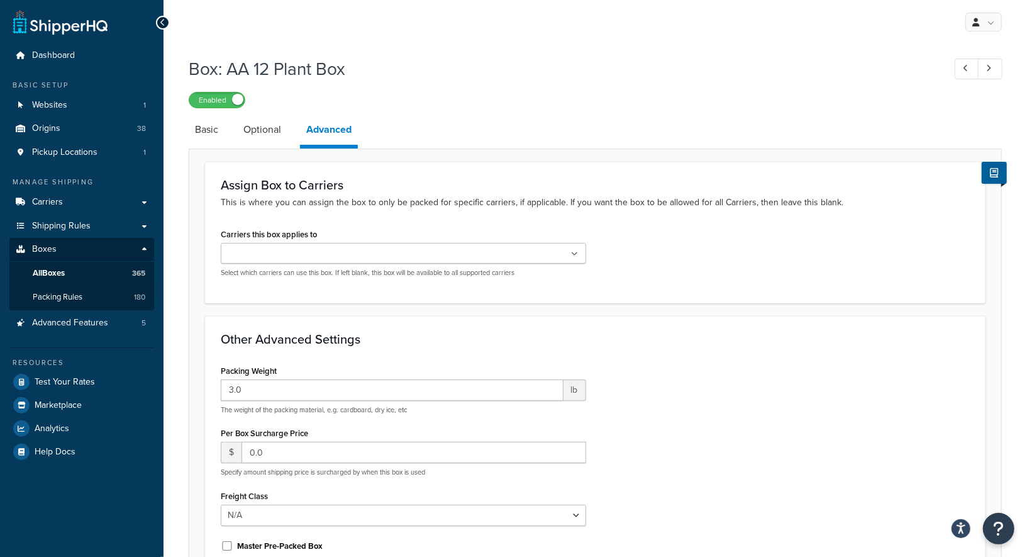
click at [186, 211] on div "Box: AA 12 Plant Box Enabled Basic Optional Advanced Assign Box to Carriers Thi…" at bounding box center [596, 389] width 864 height 679
click at [207, 135] on link "Basic" at bounding box center [207, 130] width 36 height 30
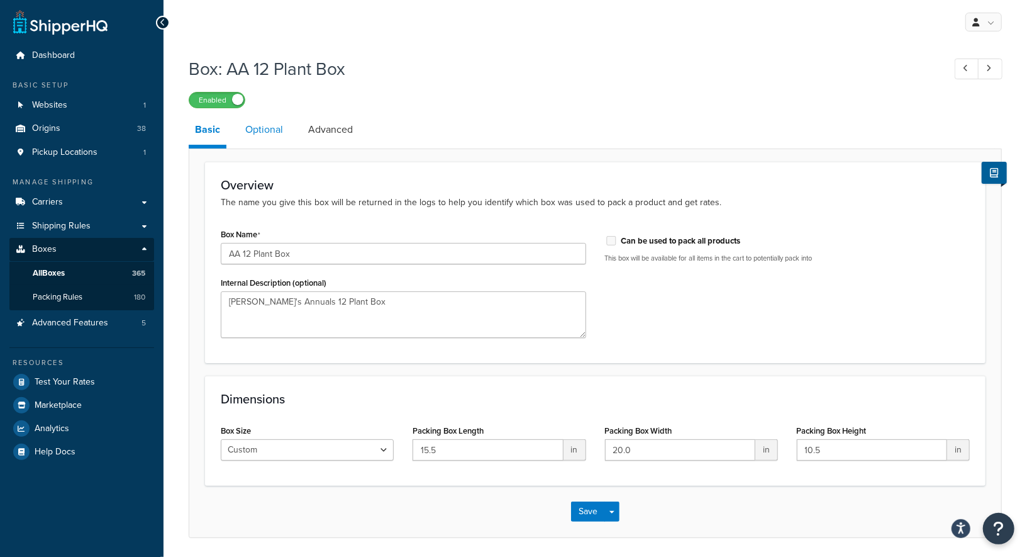
click at [277, 126] on link "Optional" at bounding box center [264, 130] width 50 height 30
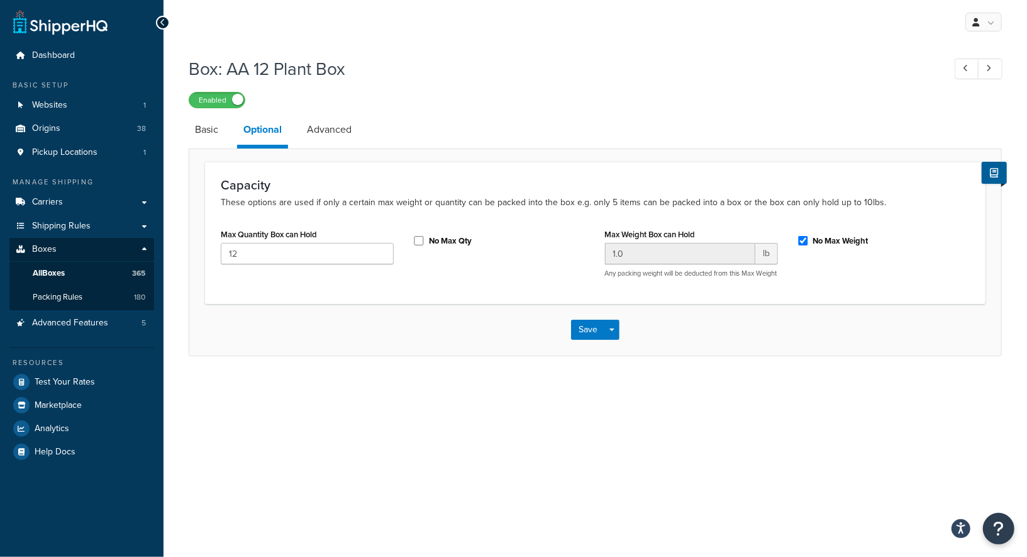
click at [464, 102] on div "Enabled" at bounding box center [595, 100] width 813 height 18
click at [199, 133] on link "Basic" at bounding box center [207, 130] width 36 height 30
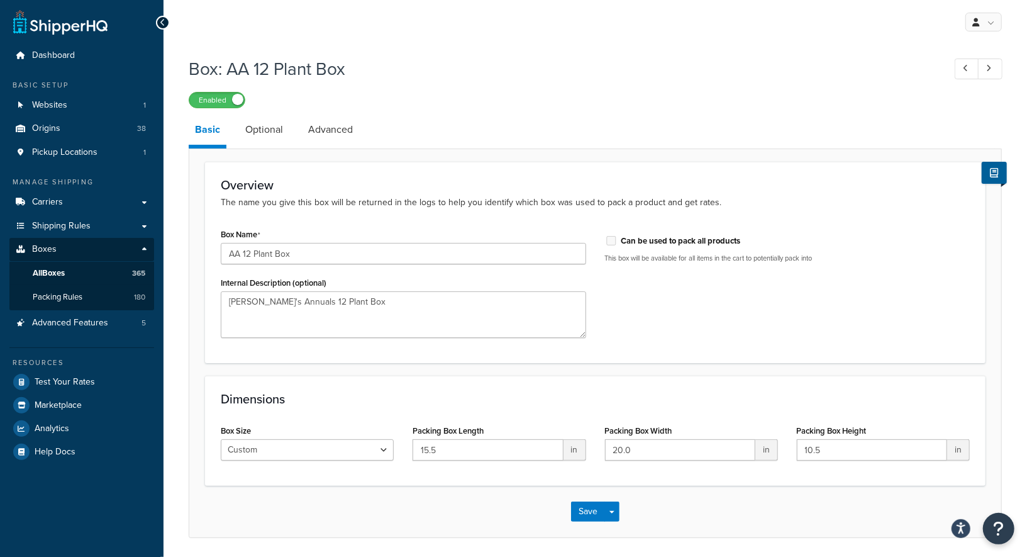
click at [432, 84] on div "Box: AA 12 Plant Box Enabled" at bounding box center [595, 79] width 813 height 58
click at [59, 293] on span "Packing Rules" at bounding box center [58, 297] width 50 height 11
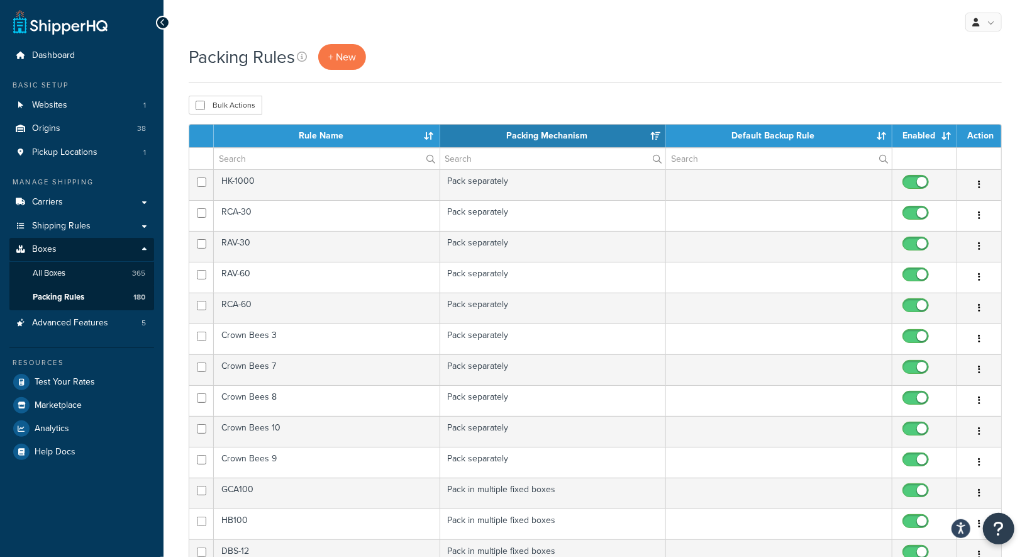
click at [176, 294] on div "Packing Rules + New Bulk Actions Duplicate [GEOGRAPHIC_DATA] Contact Us Send Us…" at bounding box center [596, 500] width 864 height 912
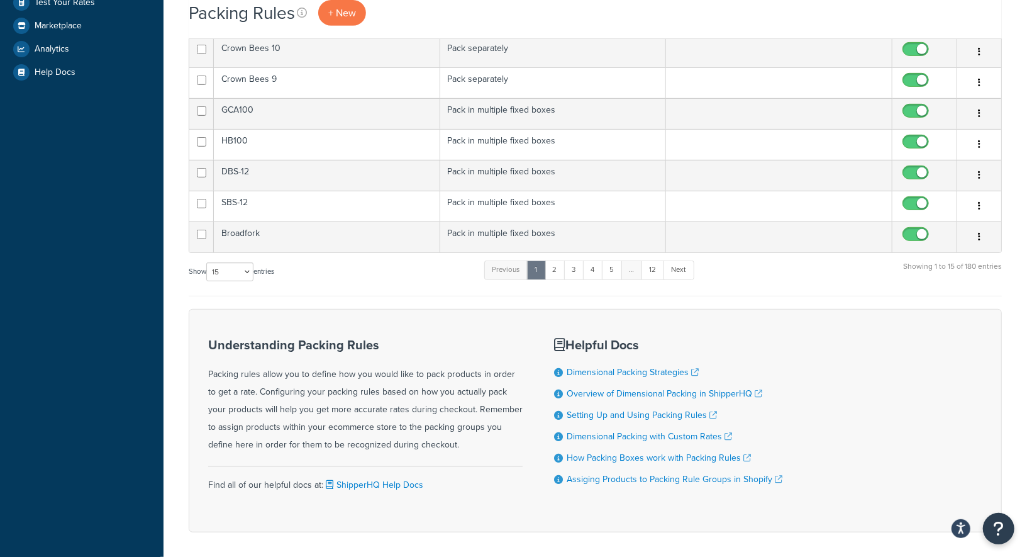
scroll to position [422, 0]
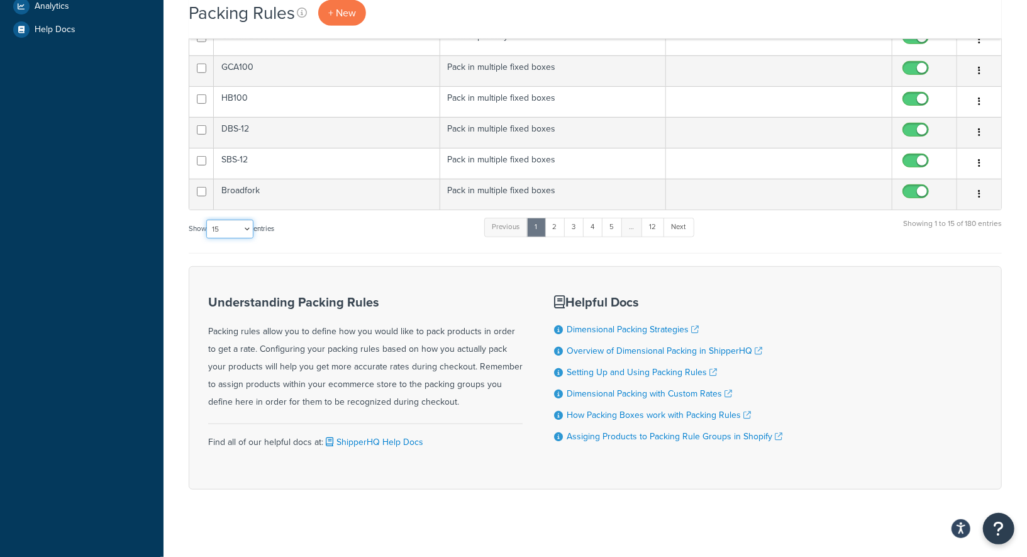
click at [228, 225] on select "10 15 25 50 100" at bounding box center [229, 229] width 47 height 19
select select "100"
click at [208, 238] on select "10 15 25 50 100" at bounding box center [229, 229] width 47 height 19
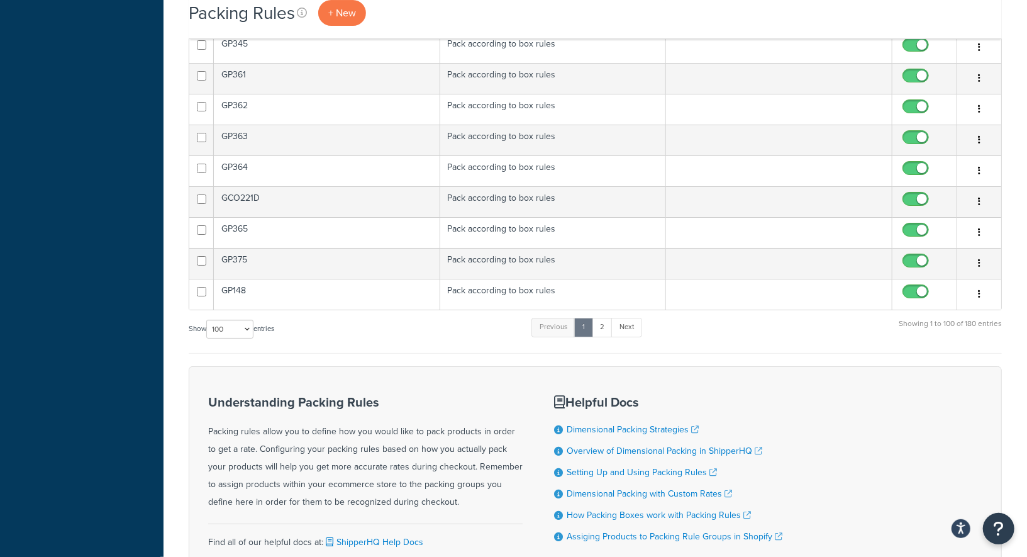
scroll to position [3018, 0]
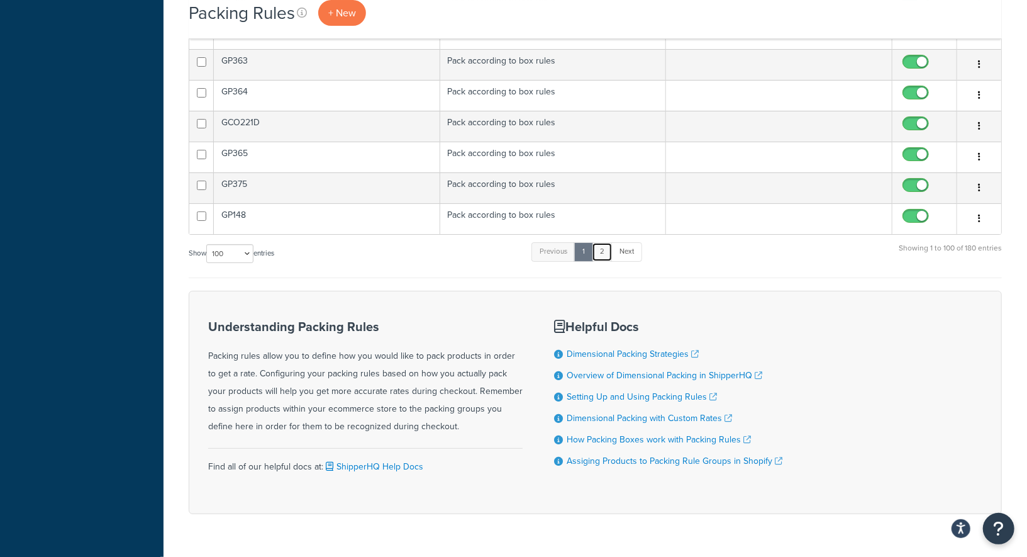
click at [605, 242] on link "2" at bounding box center [602, 251] width 21 height 19
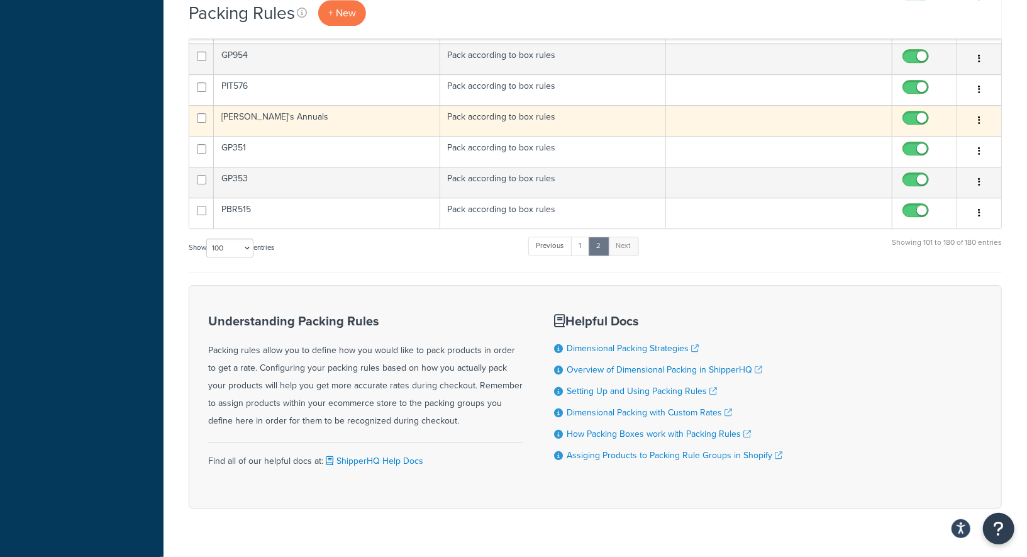
click at [381, 105] on td "[PERSON_NAME]'s Annuals" at bounding box center [327, 120] width 226 height 31
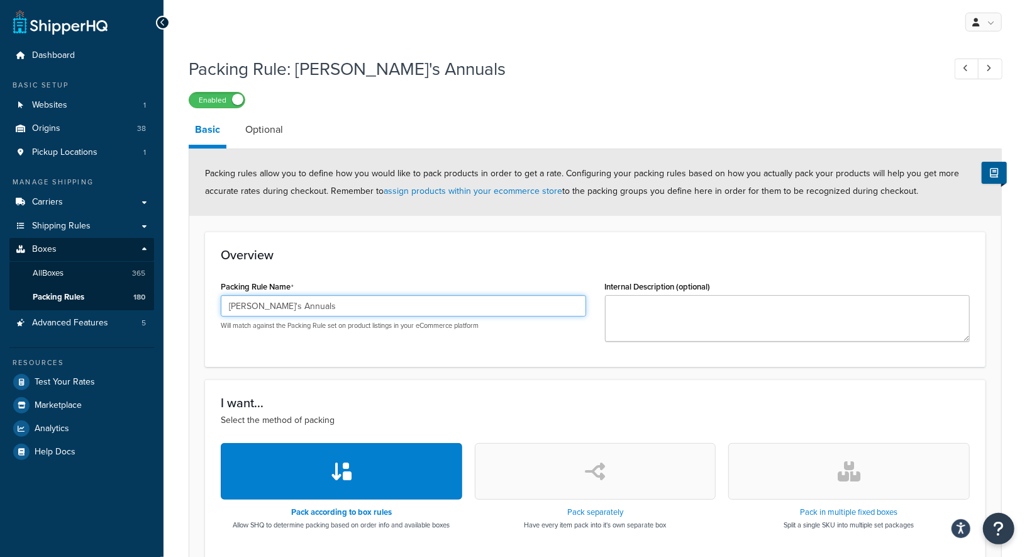
click at [313, 310] on input "[PERSON_NAME]'s Annuals" at bounding box center [404, 305] width 366 height 21
click at [626, 106] on div "Enabled" at bounding box center [595, 100] width 813 height 18
